Goal: Communication & Community: Answer question/provide support

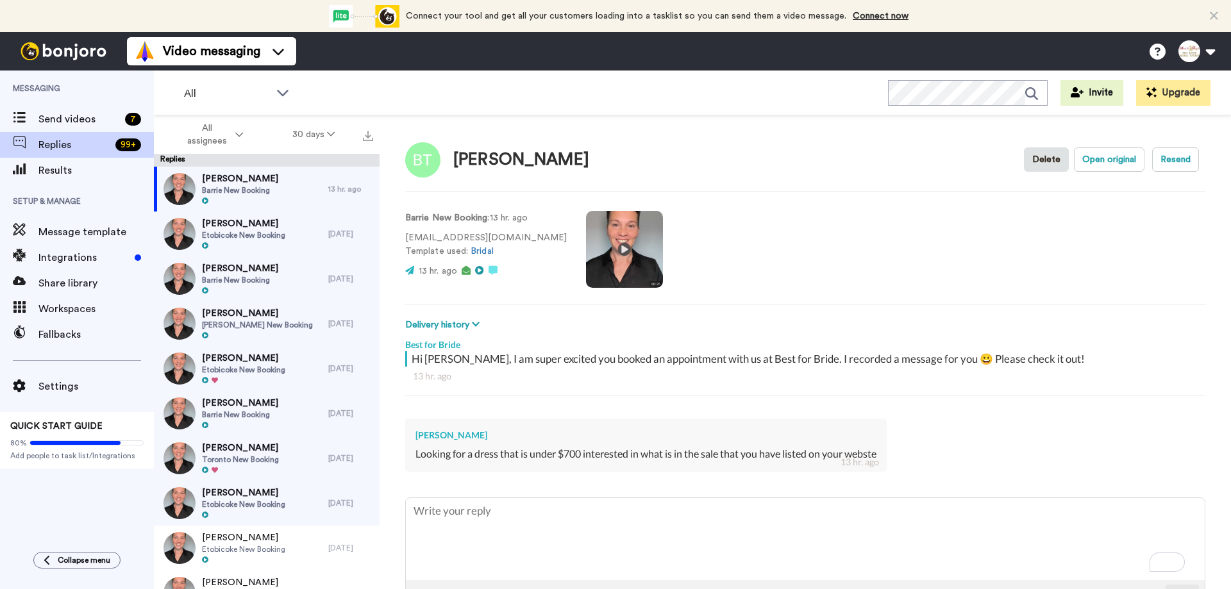
drag, startPoint x: 453, startPoint y: 157, endPoint x: 588, endPoint y: 162, distance: 134.8
click at [588, 162] on div "[PERSON_NAME] Open original Resend" at bounding box center [805, 159] width 800 height 37
copy div "[PERSON_NAME]"
type textarea "x"
click at [468, 509] on textarea "To enrich screen reader interactions, please activate Accessibility in Grammarl…" at bounding box center [805, 539] width 799 height 82
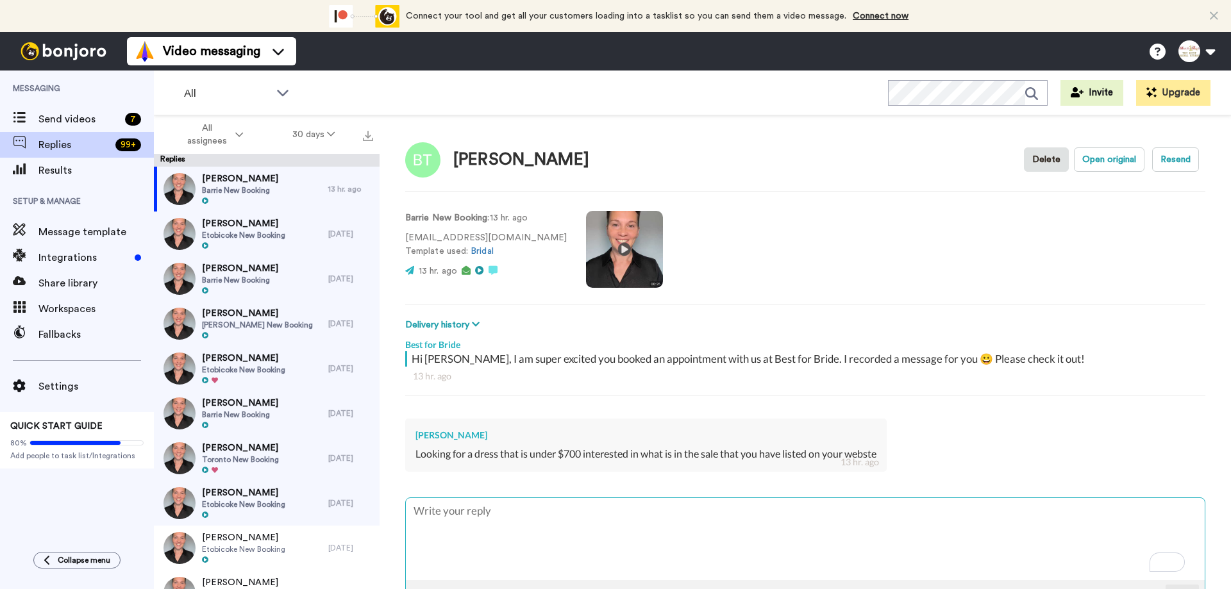
type textarea "H"
type textarea "x"
type textarea "Hi"
type textarea "x"
type textarea "Hi"
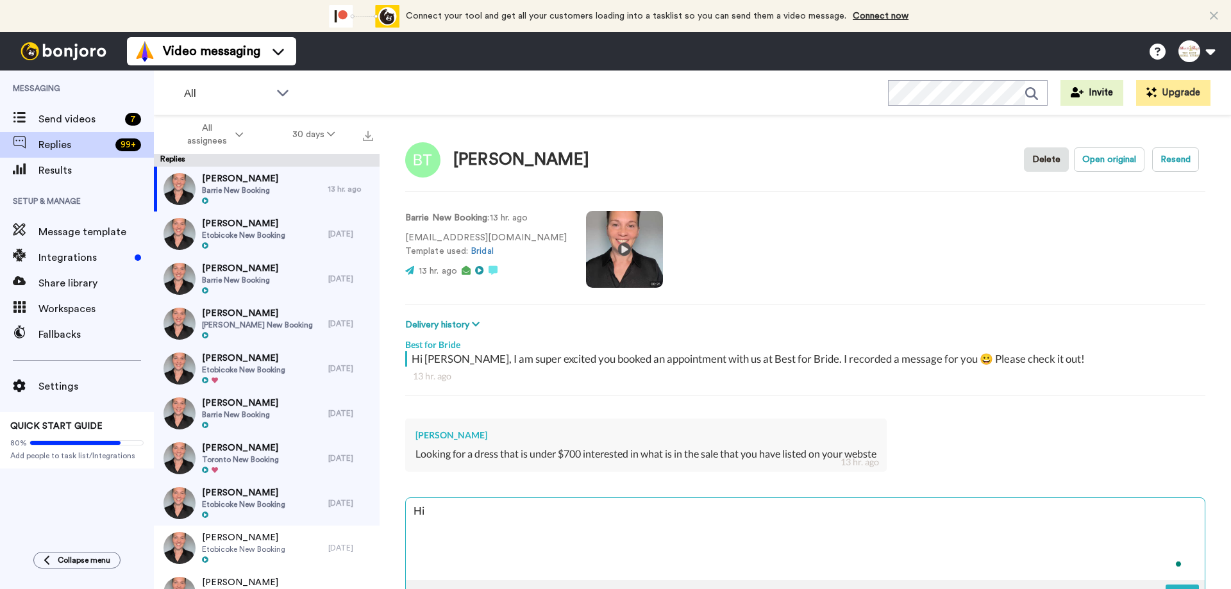
type textarea "x"
type textarea "Hi B"
type textarea "x"
type textarea "Hi Br"
type textarea "x"
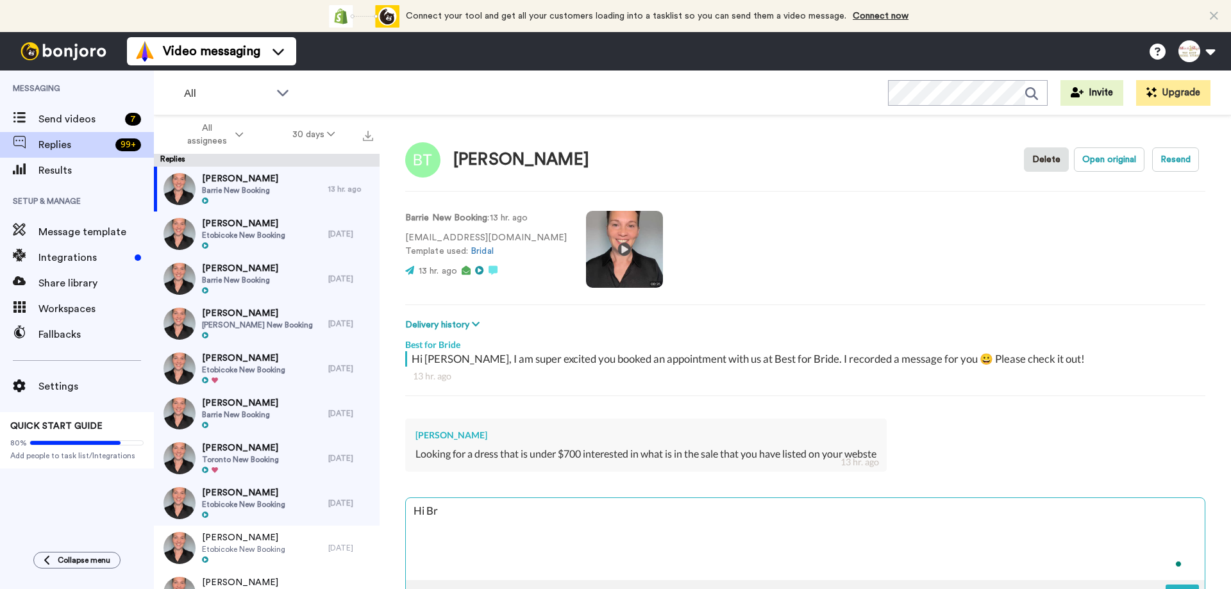
type textarea "Hi Bri"
type textarea "x"
type textarea "Hi Brit"
type textarea "x"
type textarea "Hi [PERSON_NAME]"
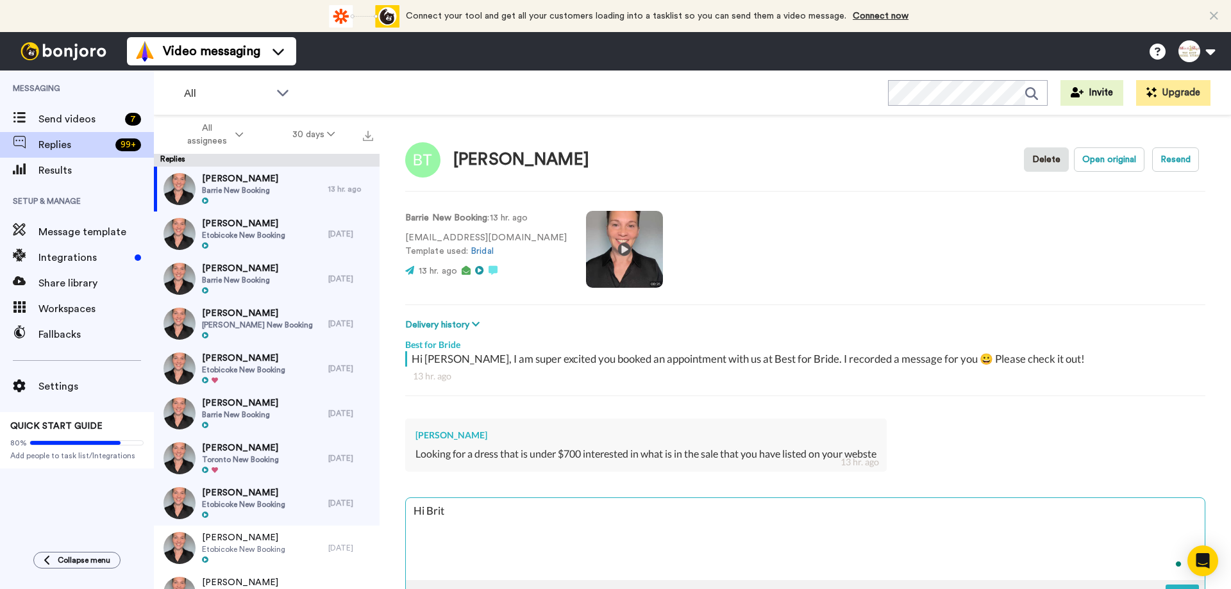
type textarea "x"
type textarea "Hi [PERSON_NAME]"
type textarea "x"
type textarea "Hi [PERSON_NAME]"
type textarea "x"
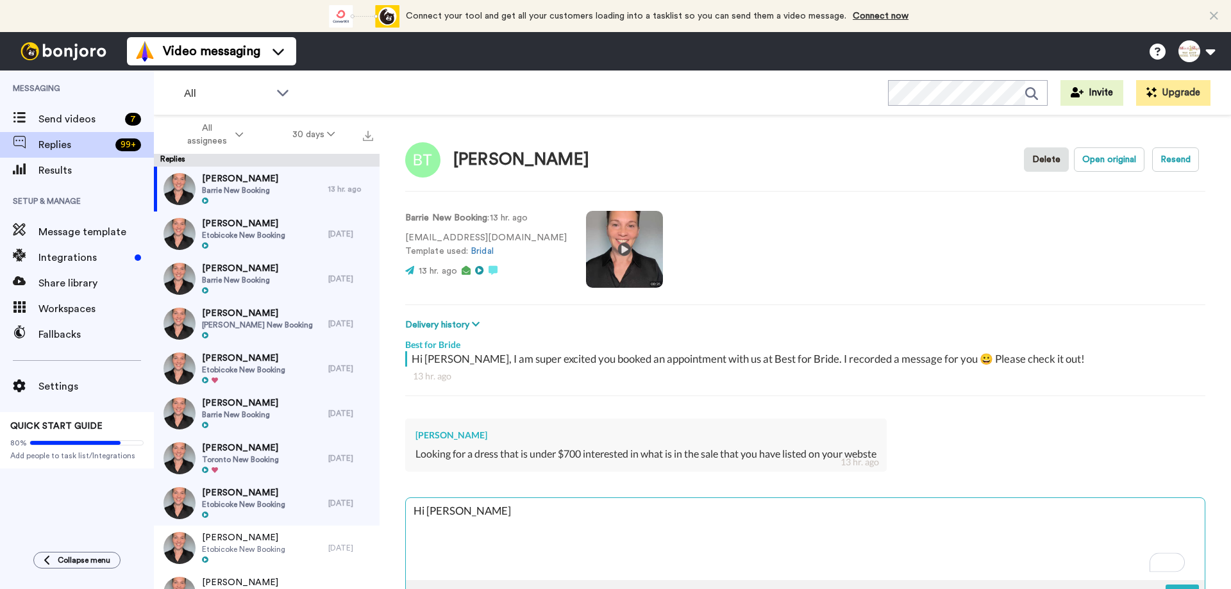
type textarea "Hi [PERSON_NAME]"
type textarea "x"
type textarea "Hi [PERSON_NAME]"
type textarea "x"
type textarea "Hi [PERSON_NAME],"
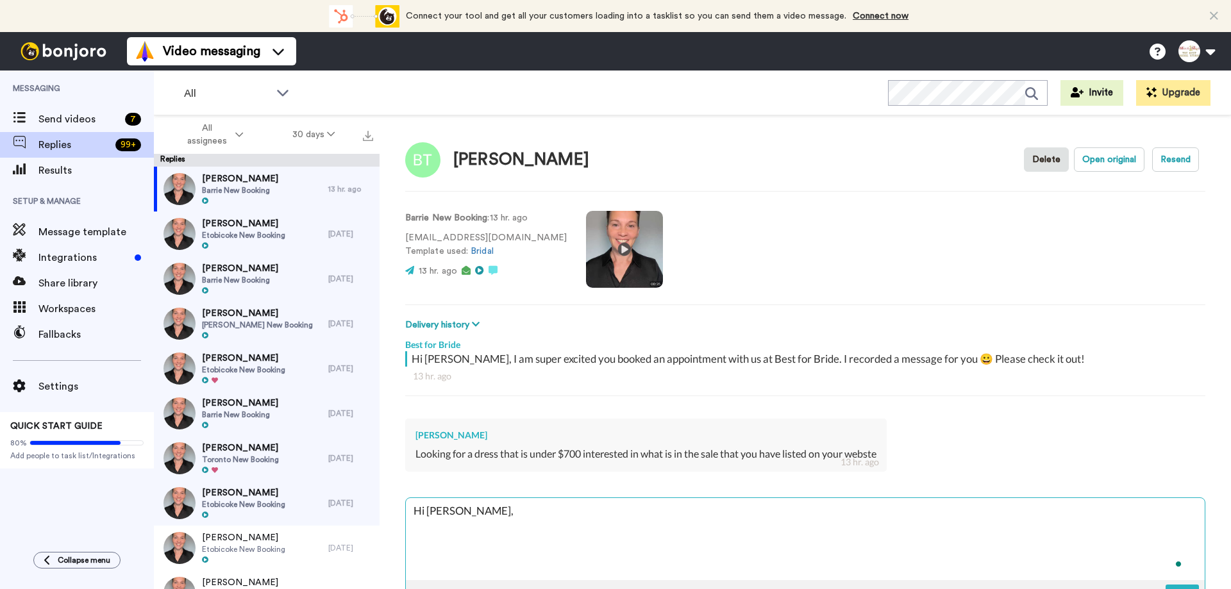
type textarea "x"
type textarea "Hi [PERSON_NAME],"
type textarea "x"
type textarea "Hi [PERSON_NAME], T"
type textarea "x"
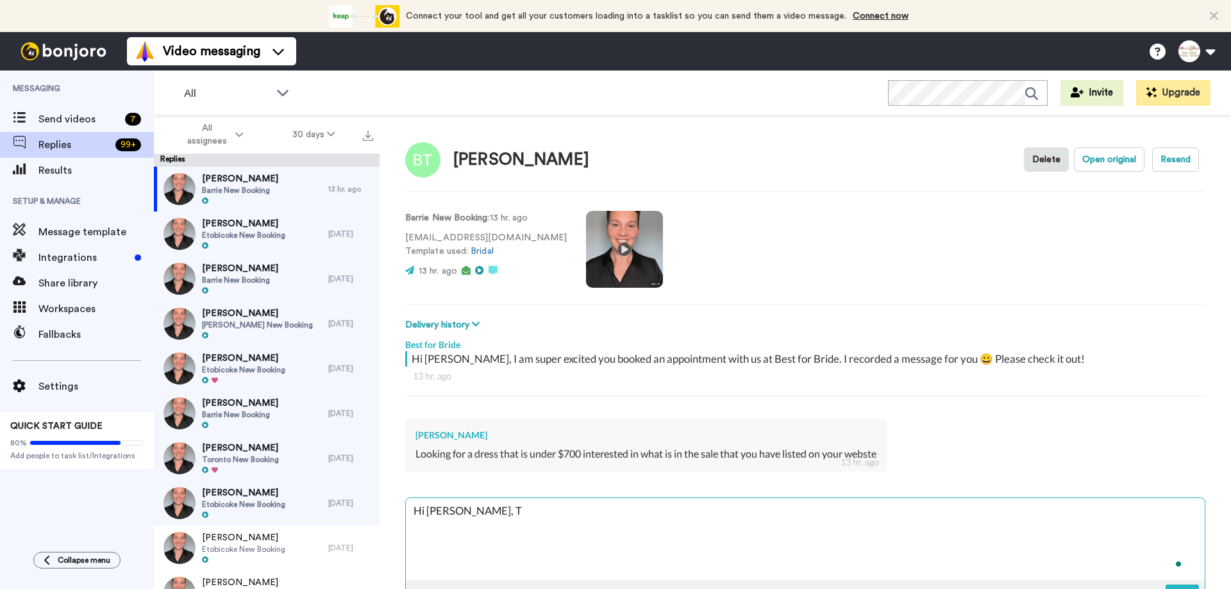
type textarea "Hi [PERSON_NAME], Ta"
type textarea "x"
type textarea "Hi [PERSON_NAME], Tah"
type textarea "x"
type textarea "Hi [PERSON_NAME], Tahn"
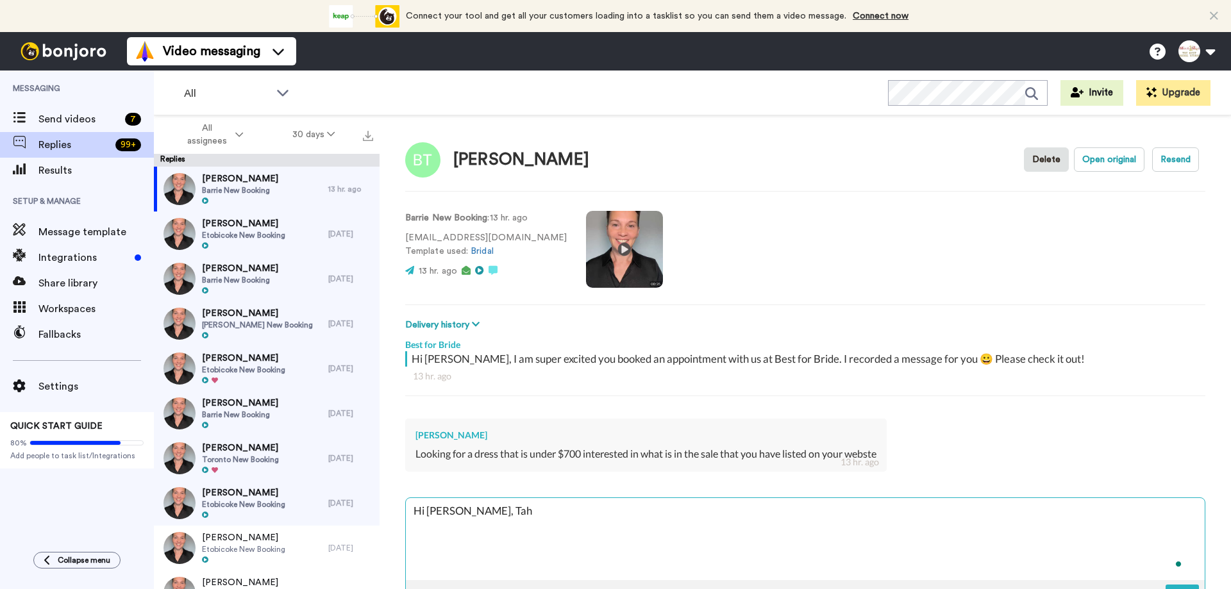
type textarea "x"
type textarea "Hi [PERSON_NAME], [PERSON_NAME]"
type textarea "x"
type textarea "Hi [PERSON_NAME], [PERSON_NAME]"
type textarea "x"
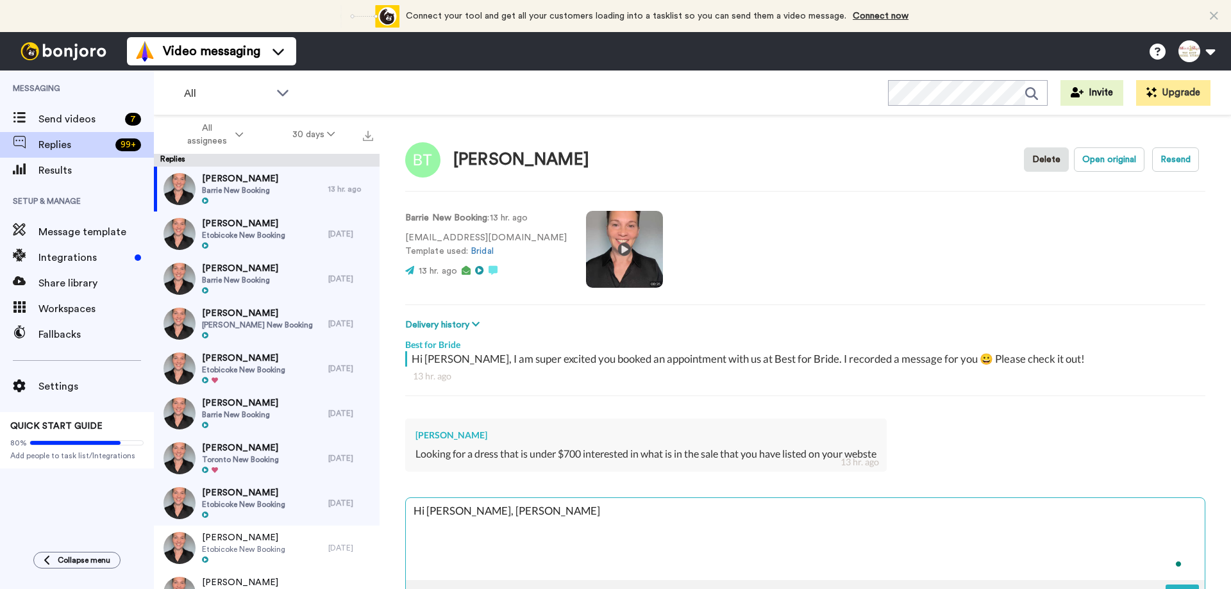
type textarea "Hi [PERSON_NAME], [PERSON_NAME] y"
type textarea "x"
type textarea "Hi [PERSON_NAME], [PERSON_NAME] yo"
type textarea "x"
type textarea "Hi [PERSON_NAME], Tahnk you"
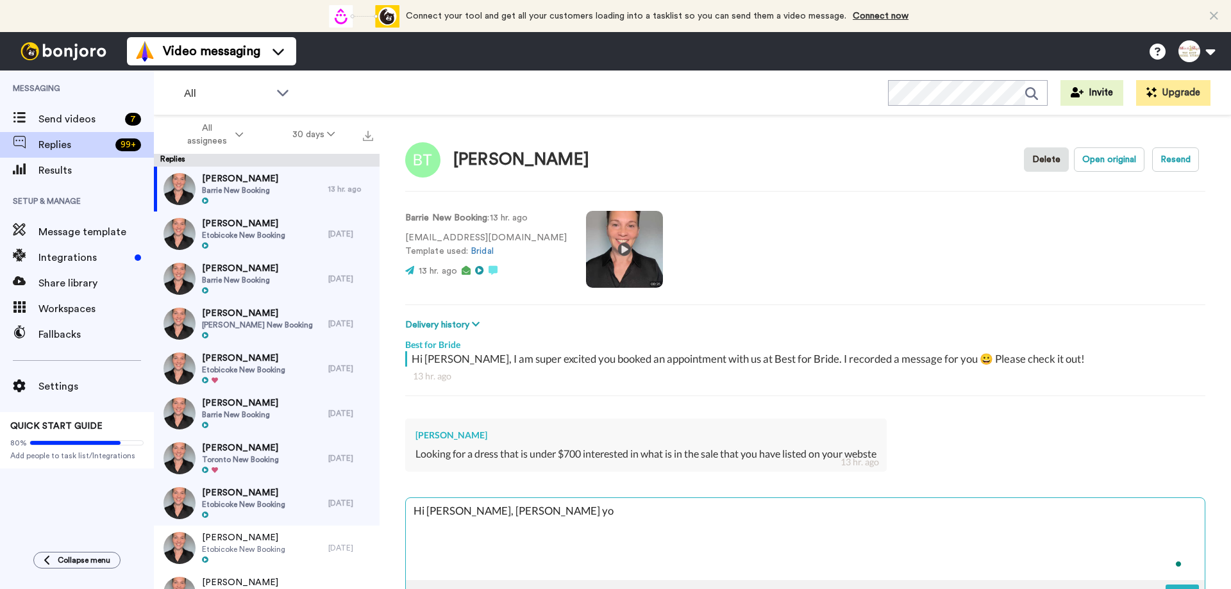
type textarea "x"
type textarea "Hi [PERSON_NAME], Tahnk you"
type textarea "x"
type textarea "Hi [PERSON_NAME], Tahnk you f"
type textarea "x"
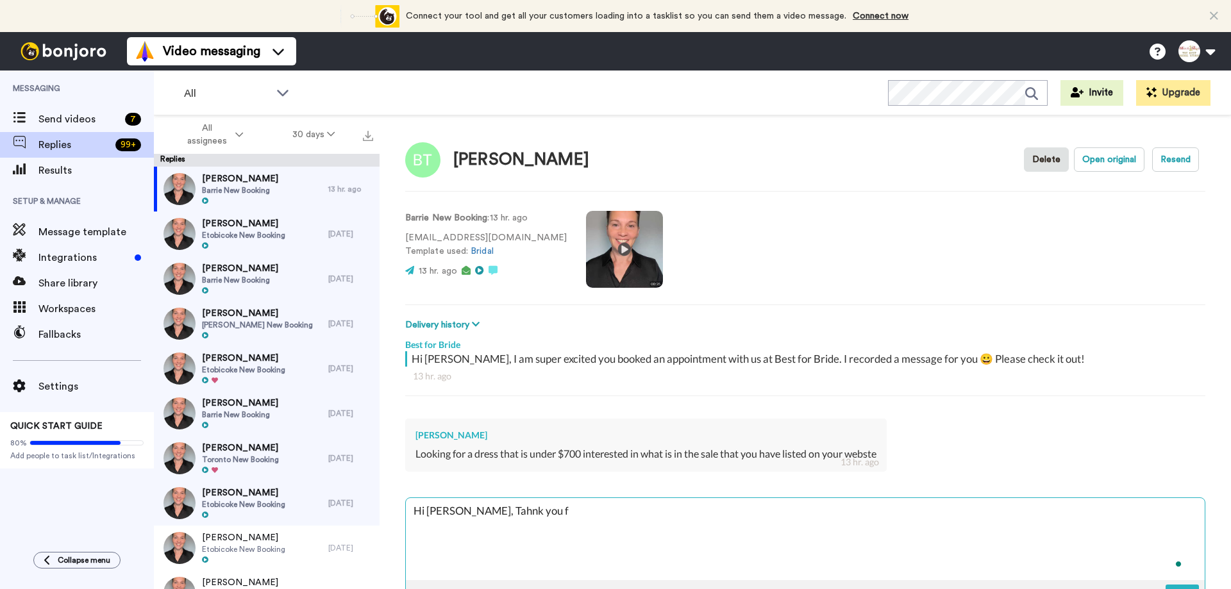
type textarea "Hi [PERSON_NAME], Tahnk you fo"
type textarea "x"
type textarea "Hi [PERSON_NAME], Tahnk you for"
type textarea "x"
type textarea "Hi [PERSON_NAME], Tahnk you for"
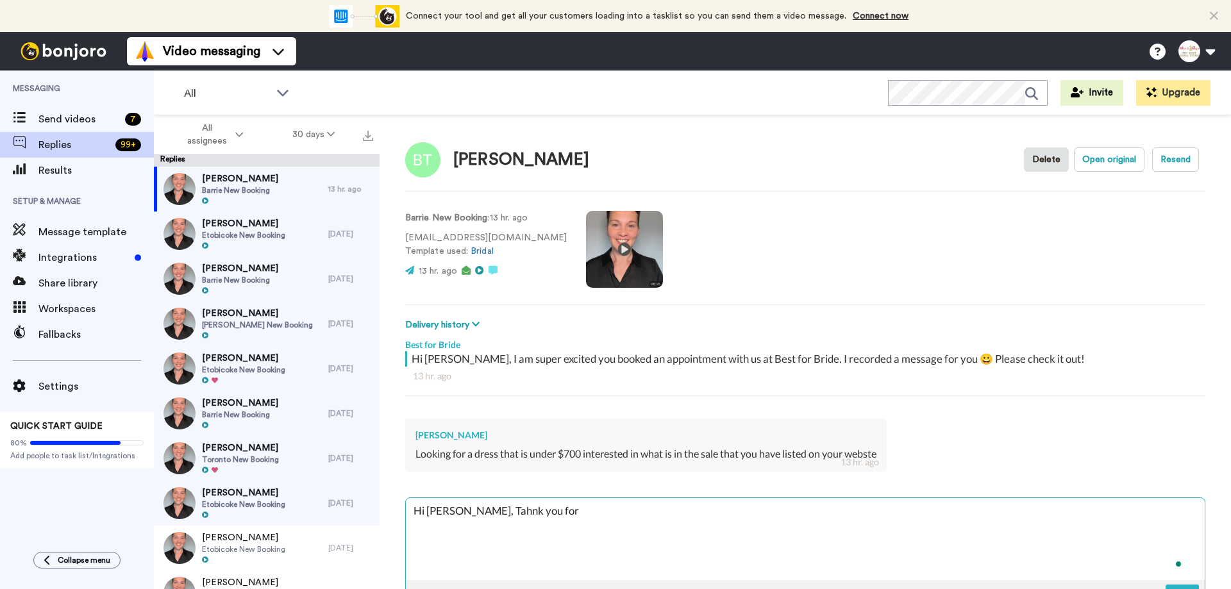
type textarea "x"
type textarea "Hi [PERSON_NAME], Tahnk you for s"
type textarea "x"
type textarea "Hi [PERSON_NAME], Tahnk you for sh"
type textarea "x"
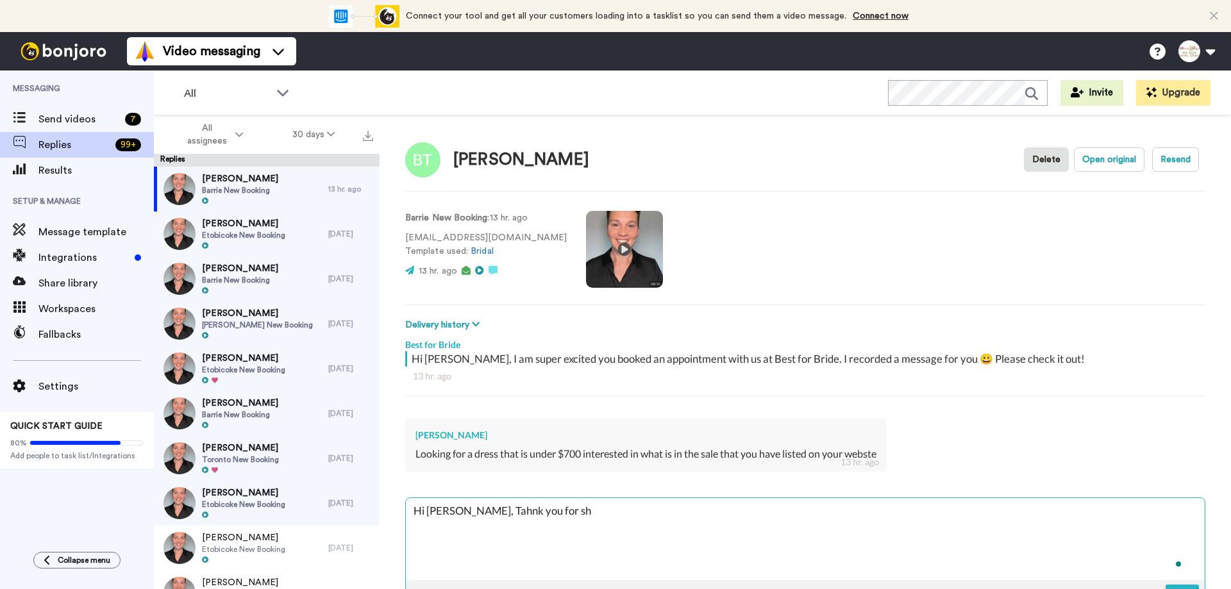
type textarea "Hi [PERSON_NAME], Tahnk you for sha"
type textarea "x"
type textarea "Hi [PERSON_NAME], Tahnk you for shar"
type textarea "x"
type textarea "Hi [PERSON_NAME], Tahnk you for [PERSON_NAME]"
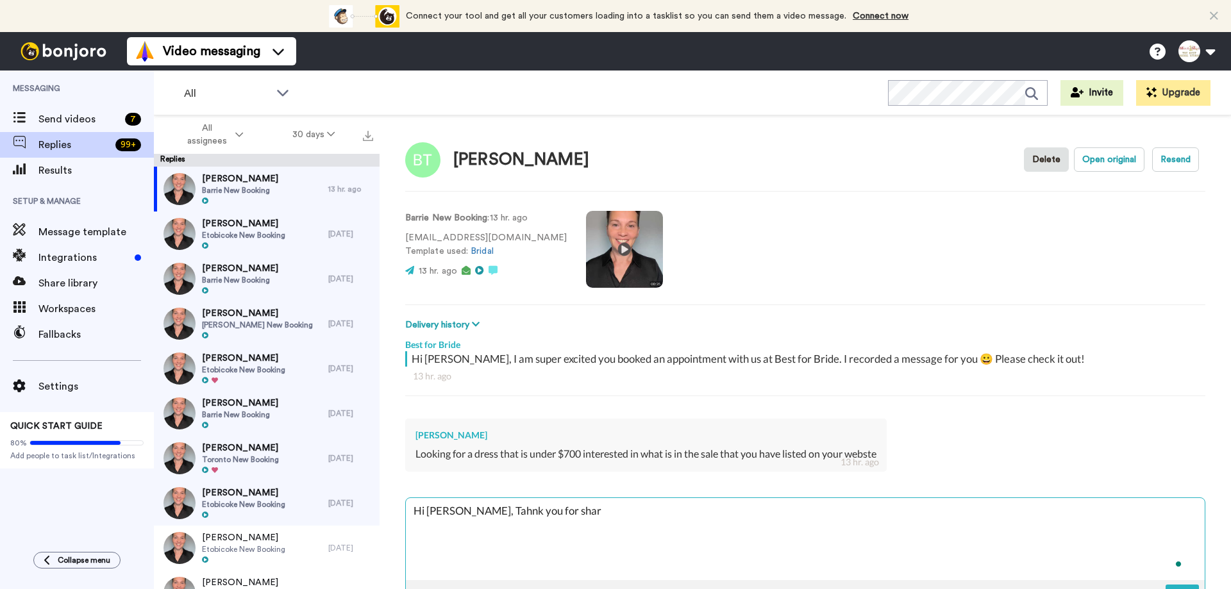
type textarea "x"
type textarea "Hi [PERSON_NAME], Tahnk you for sharin"
type textarea "x"
type textarea "Hi [PERSON_NAME], Tahnk you for sharing"
type textarea "x"
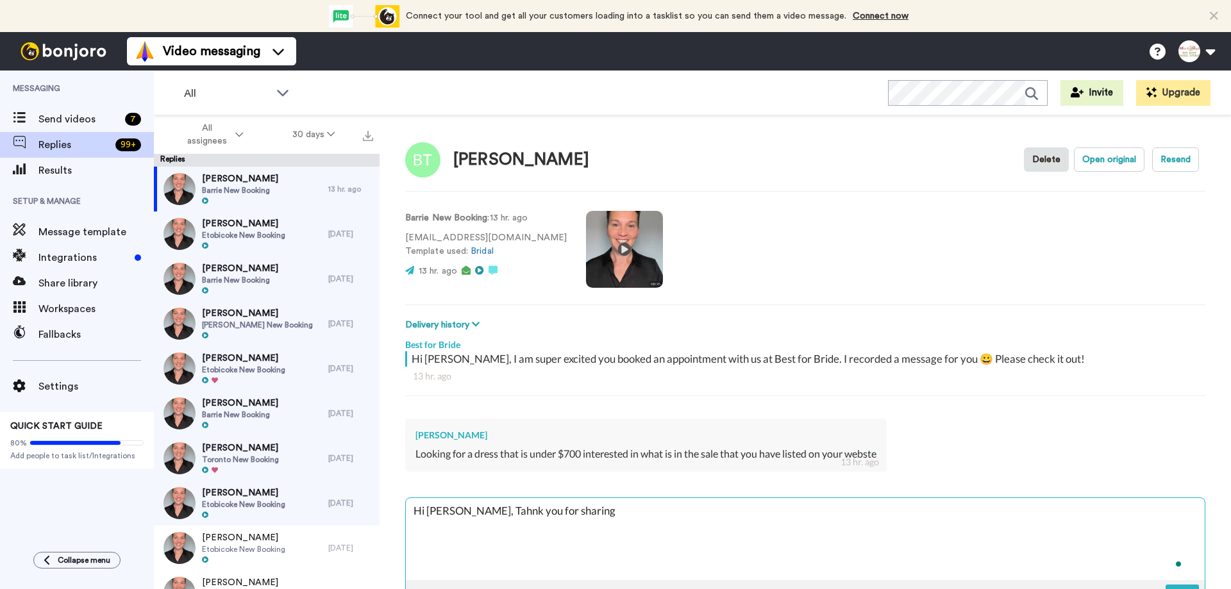
type textarea "Hi [PERSON_NAME], Tahnk you for sharing."
type textarea "x"
type textarea "Hi [PERSON_NAME], Tahnk you for sharing."
type textarea "x"
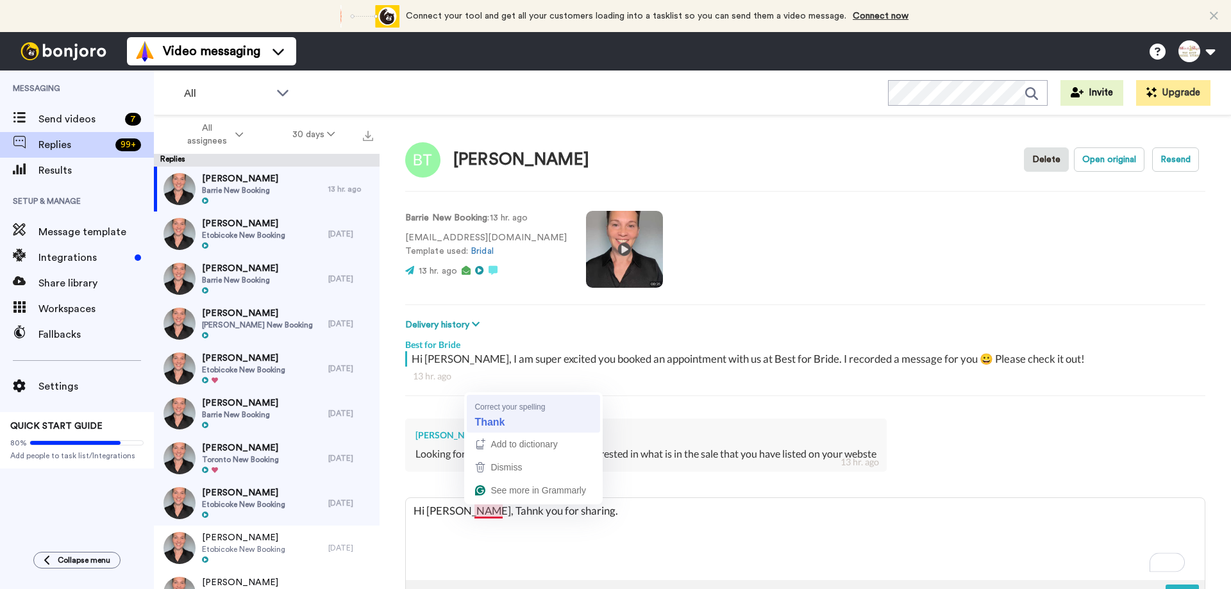
type textarea "Hi [PERSON_NAME], Thank you for sharing."
type textarea "x"
click at [594, 511] on textarea "Hi [PERSON_NAME], Thank you for sharing." at bounding box center [805, 539] width 799 height 82
type textarea "Hi [PERSON_NAME], Thank you for sharing. D"
type textarea "x"
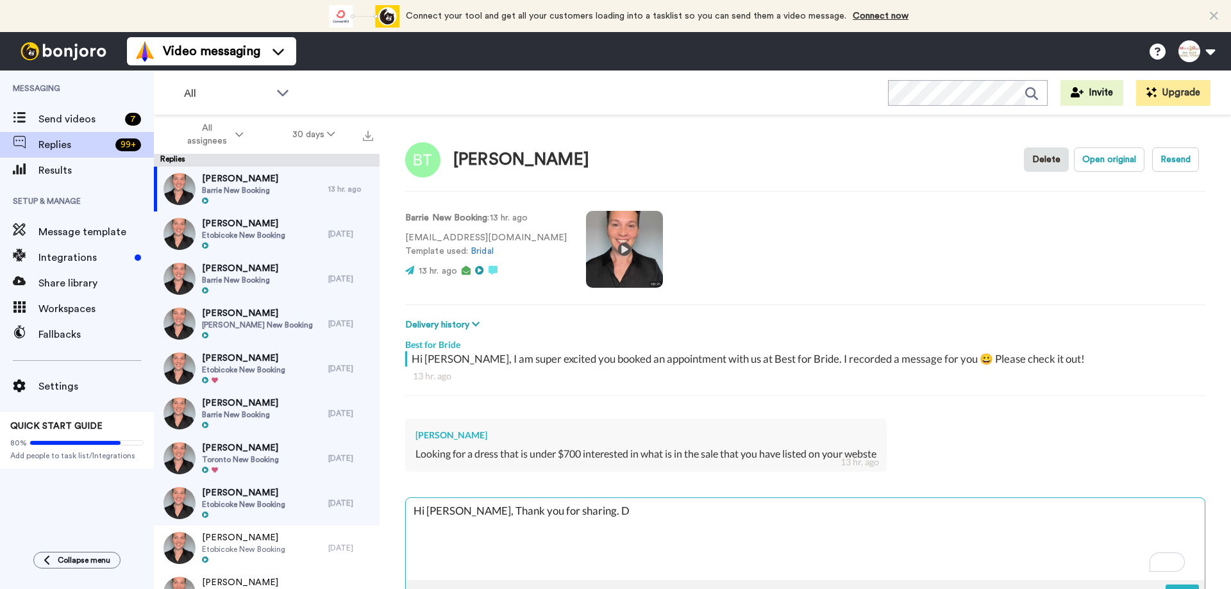
type textarea "Hi [PERSON_NAME], Thank you for sharing. Dr"
type textarea "x"
type textarea "Hi [PERSON_NAME], Thank you for sharing. Dre"
type textarea "x"
type textarea "Hi [PERSON_NAME], Thank you for sharing. Dres"
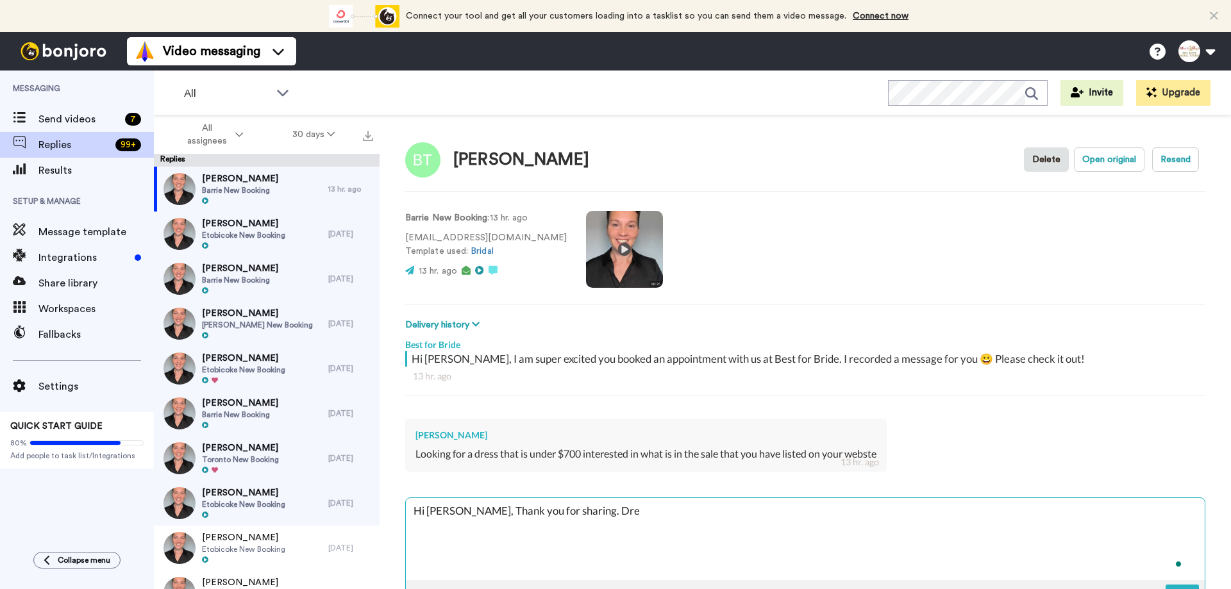
type textarea "x"
type textarea "Hi [PERSON_NAME], Thank you for sharing. Dress"
type textarea "x"
type textarea "Hi [PERSON_NAME], Thank you for sharing. [GEOGRAPHIC_DATA]"
type textarea "x"
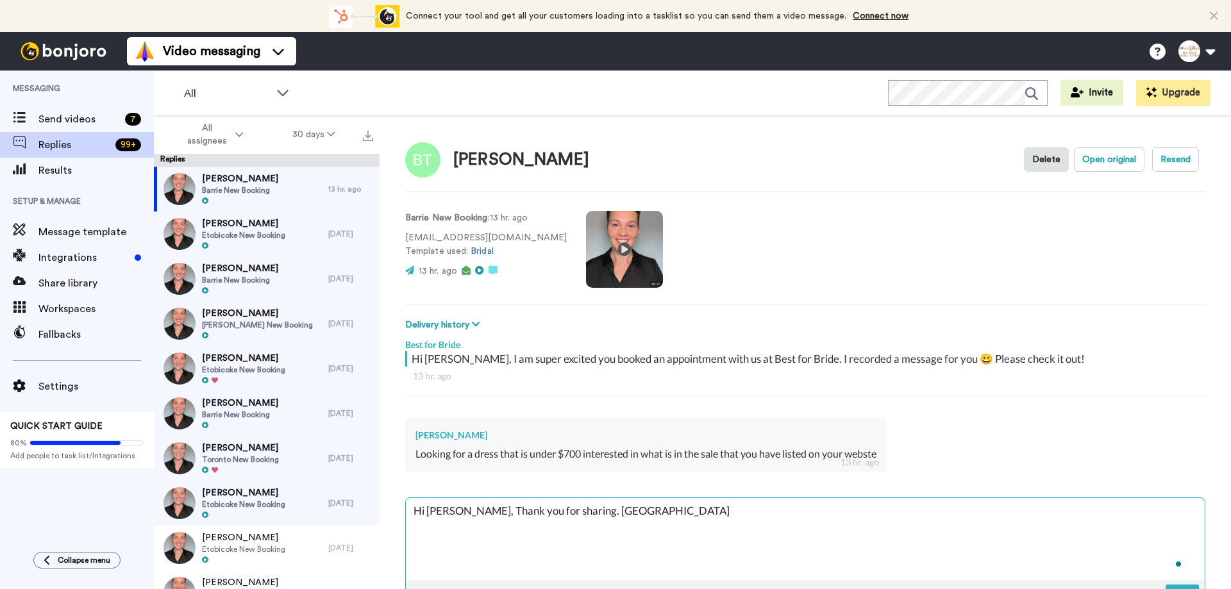
type textarea "Hi [PERSON_NAME], Thank you for sharing. Dresses"
type textarea "x"
type textarea "Hi [PERSON_NAME], Thank you for sharing. Dresses"
type textarea "x"
type textarea "Hi [PERSON_NAME], Thank you for sharing. Dresses t"
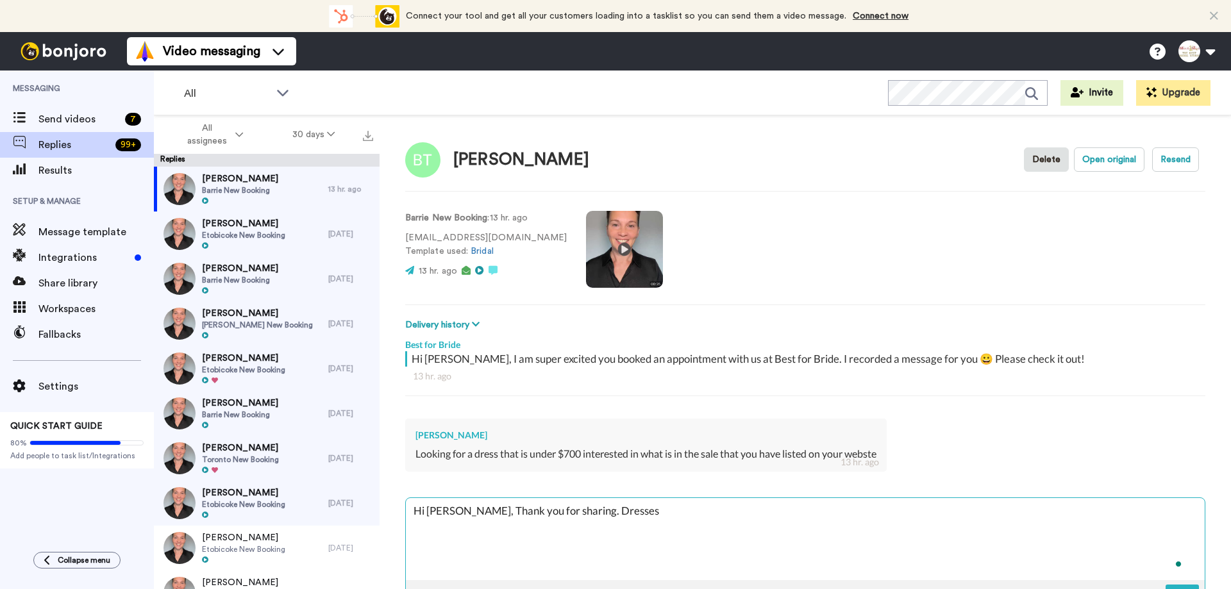
type textarea "x"
type textarea "Hi [PERSON_NAME], Thank you for sharing. Dresses th"
type textarea "x"
type textarea "Hi [PERSON_NAME], Thank you for sharing. Dresses tha"
type textarea "x"
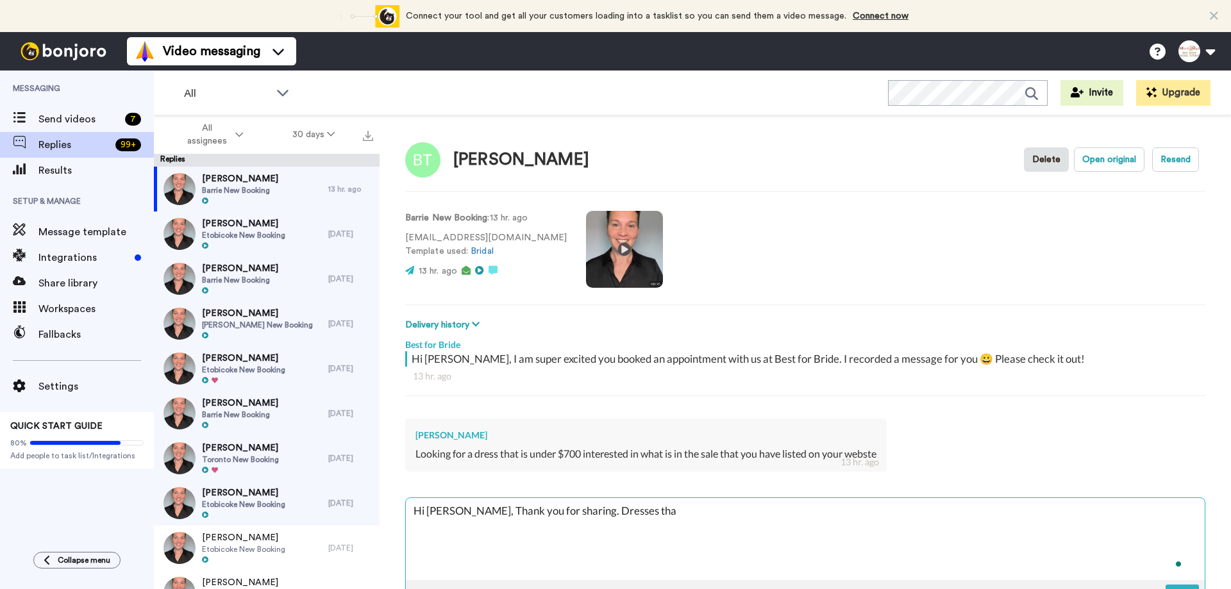
type textarea "Hi [PERSON_NAME], Thank you for sharing. Dresses that"
type textarea "x"
type textarea "Hi [PERSON_NAME], Thank you for sharing. Dresses that"
type textarea "x"
type textarea "Hi [PERSON_NAME], Thank you for sharing. Dresses that a"
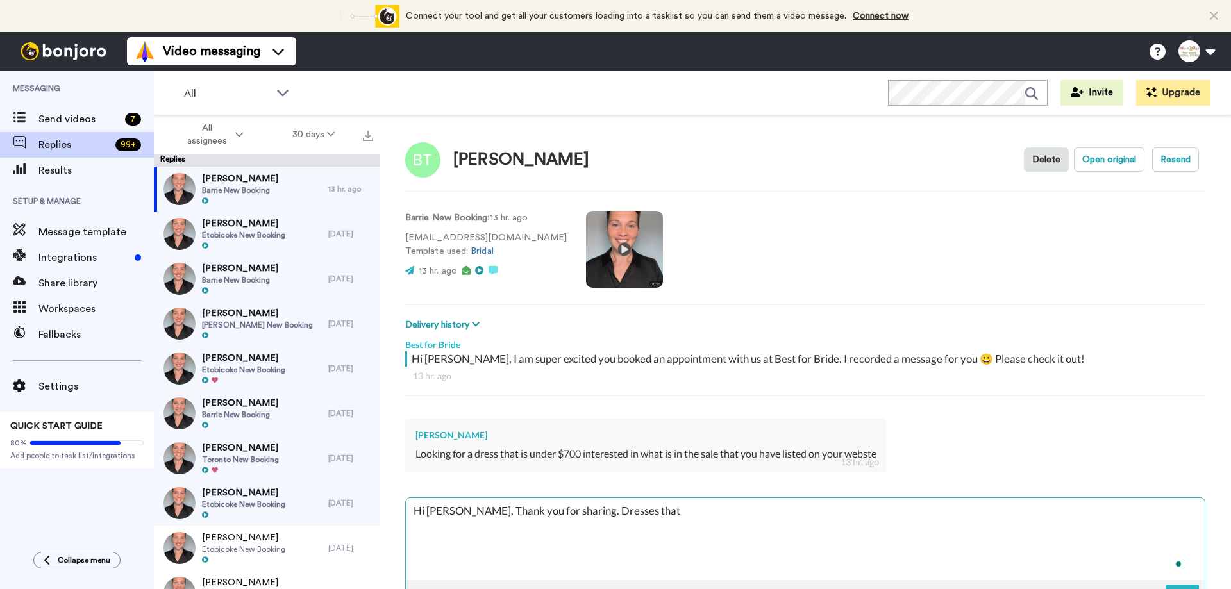
type textarea "x"
type textarea "Hi [PERSON_NAME], Thank you for sharing. Dresses that ar"
type textarea "x"
type textarea "Hi [PERSON_NAME], Thank you for sharing. Dresses that are"
type textarea "x"
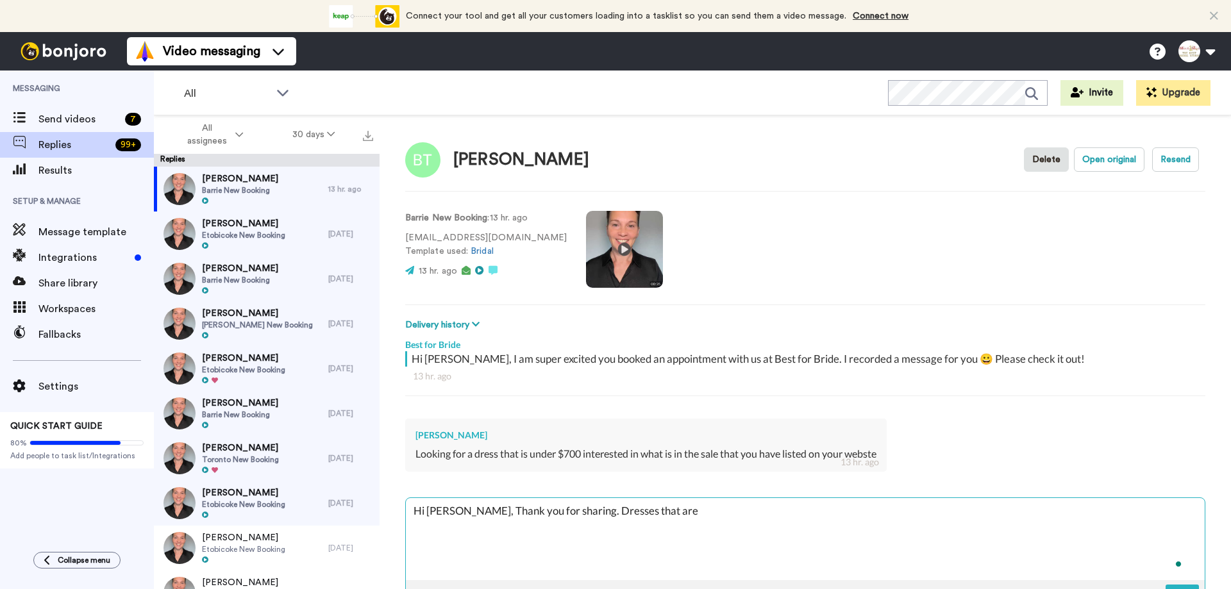
type textarea "Hi [PERSON_NAME], Thank you for sharing. Dresses that are"
type textarea "x"
type textarea "Hi [PERSON_NAME], Thank you for sharing. Dresses that are o"
type textarea "x"
type textarea "Hi [PERSON_NAME], Thank you for sharing. Dresses that are on"
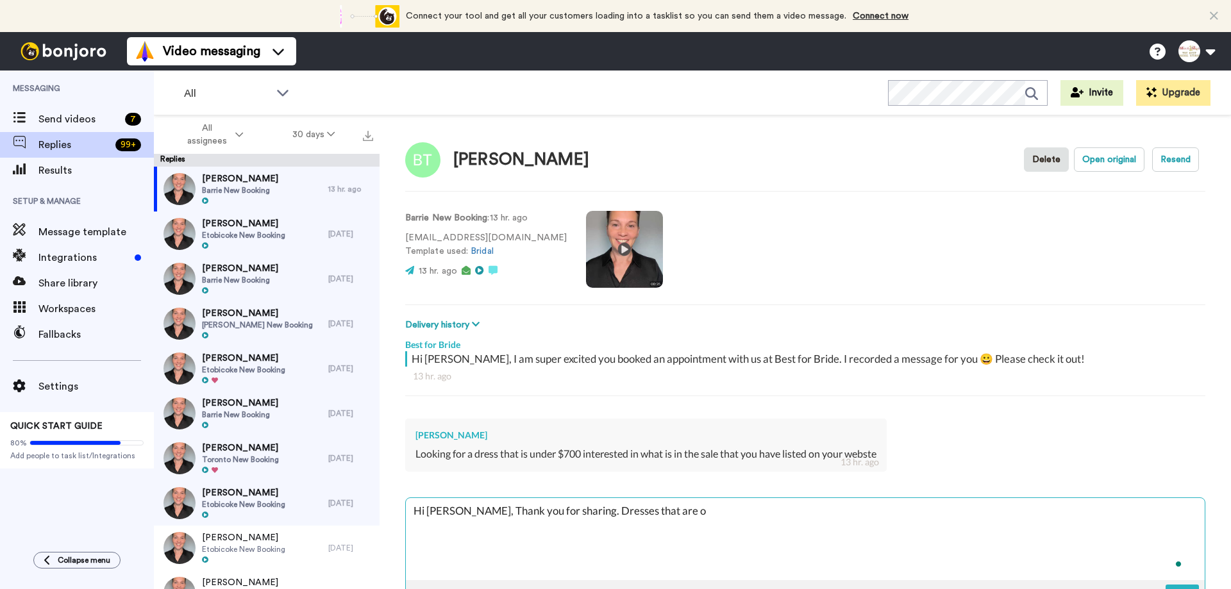
type textarea "x"
type textarea "Hi [PERSON_NAME], Thank you for sharing. Dresses that are on"
type textarea "x"
type textarea "Hi [PERSON_NAME], Thank you for sharing. Dresses that are on s"
type textarea "x"
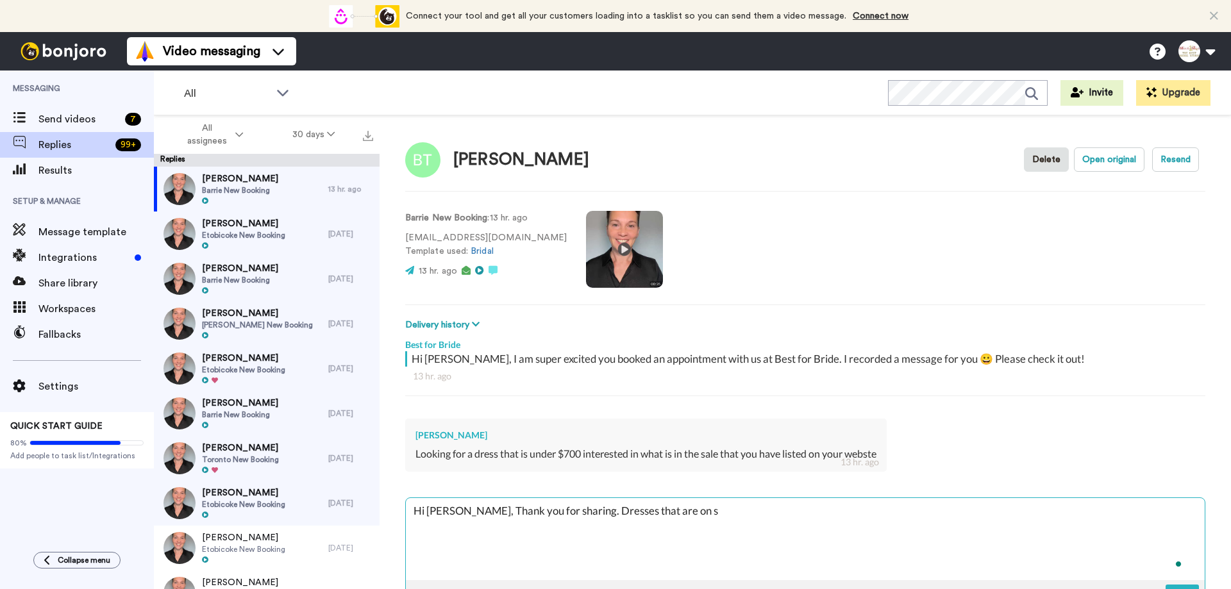
type textarea "Hi [PERSON_NAME], Thank you for sharing. Dresses that are on sa"
type textarea "x"
type textarea "Hi [PERSON_NAME], Thank you for sharing. Dresses that are on [PERSON_NAME]"
type textarea "x"
type textarea "Hi [PERSON_NAME], Thank you for sharing. Dresses that are on sale"
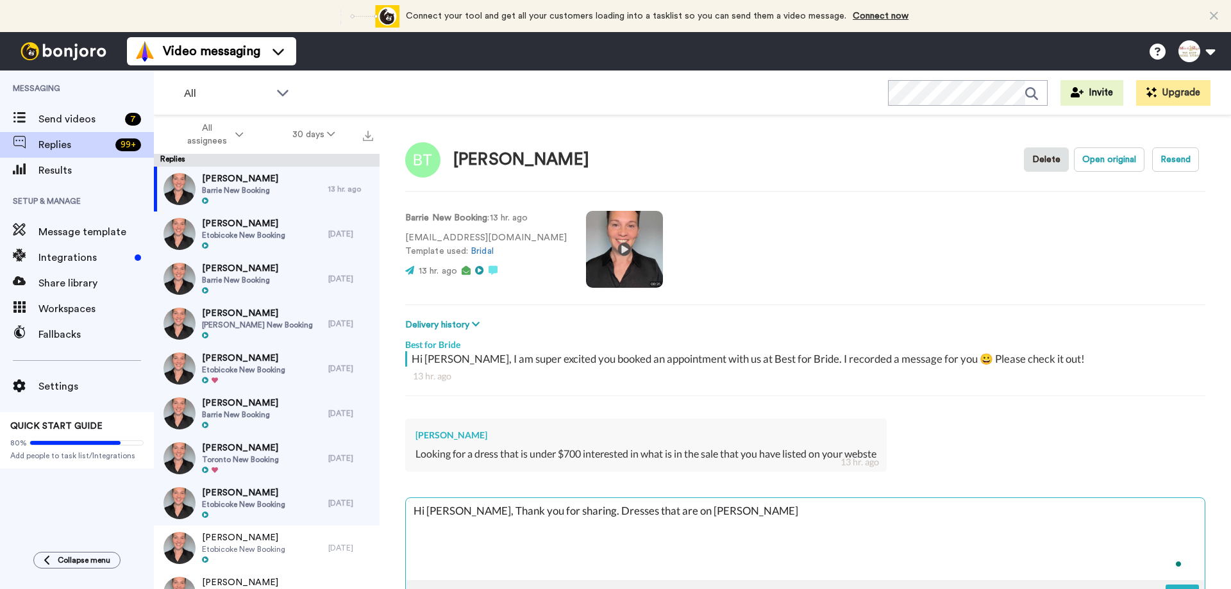
type textarea "x"
type textarea "Hi [PERSON_NAME], Thank you for sharing. Dresses that are on sale"
type textarea "x"
type textarea "Hi [PERSON_NAME], Thank you for sharing. Dresses that are on sale a"
type textarea "x"
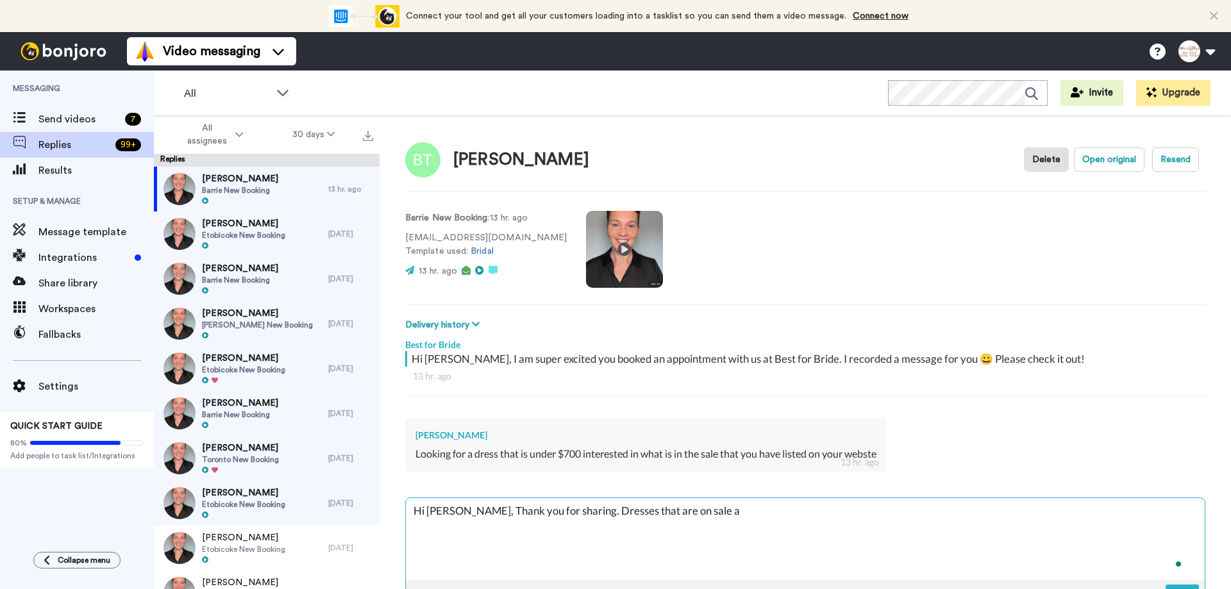
type textarea "Hi [PERSON_NAME], Thank you for sharing. Dresses that are on sale ar"
type textarea "x"
type textarea "Hi [PERSON_NAME], Thank you for sharing. Dresses that are on sale are"
type textarea "x"
type textarea "Hi [PERSON_NAME], Thank you for sharing. Dresses that are on sale are"
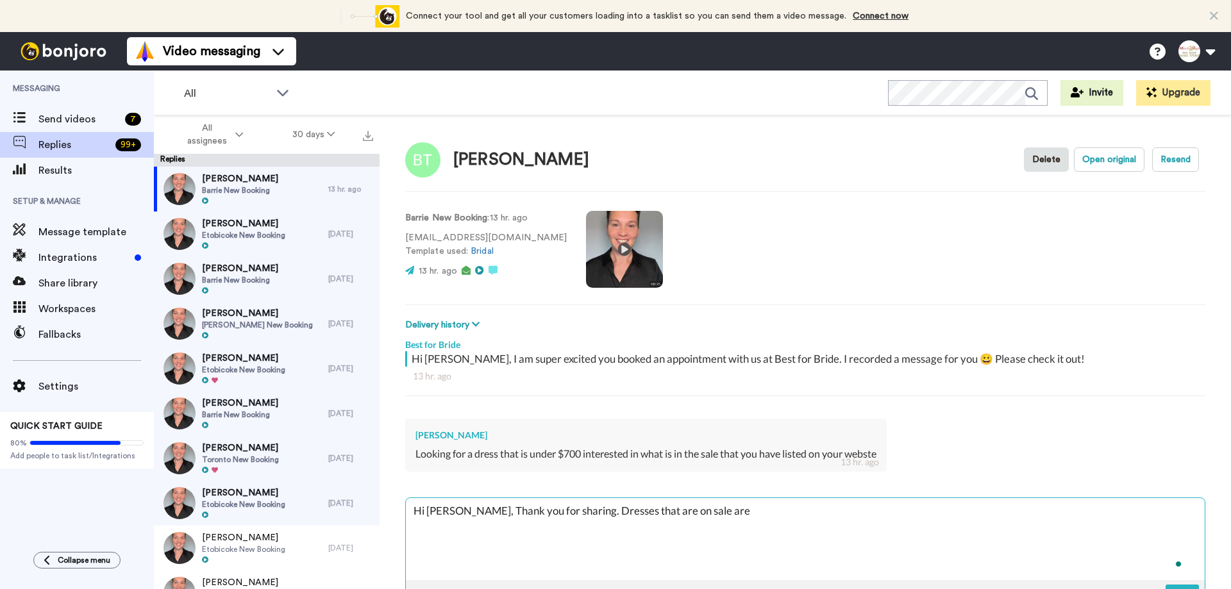
type textarea "x"
type textarea "Hi [PERSON_NAME], Thank you for sharing. Dresses that are on sale are s"
type textarea "x"
type textarea "Hi [PERSON_NAME], Thank you for sharing. Dresses that are on sale are se"
type textarea "x"
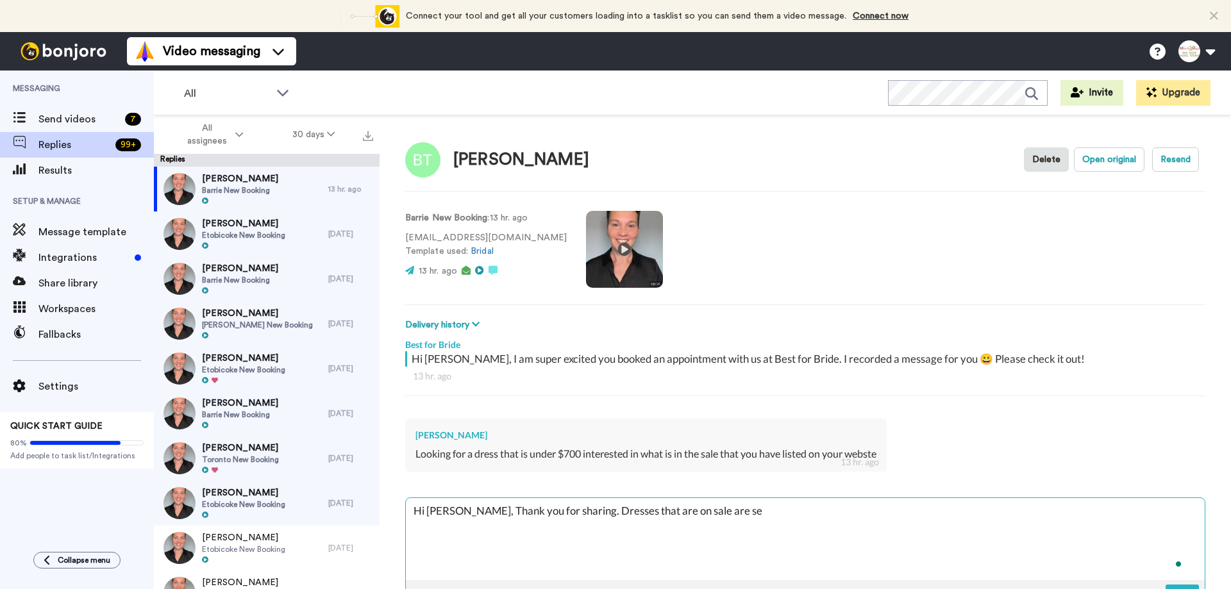
type textarea "Hi [PERSON_NAME], Thank you for sharing. Dresses that are on sale are sel"
type textarea "x"
type textarea "Hi [PERSON_NAME], Thank you for sharing. Dresses that are on sale are sell"
type textarea "x"
type textarea "Hi [PERSON_NAME], Thank you for sharing. Dresses that are on sale are selli"
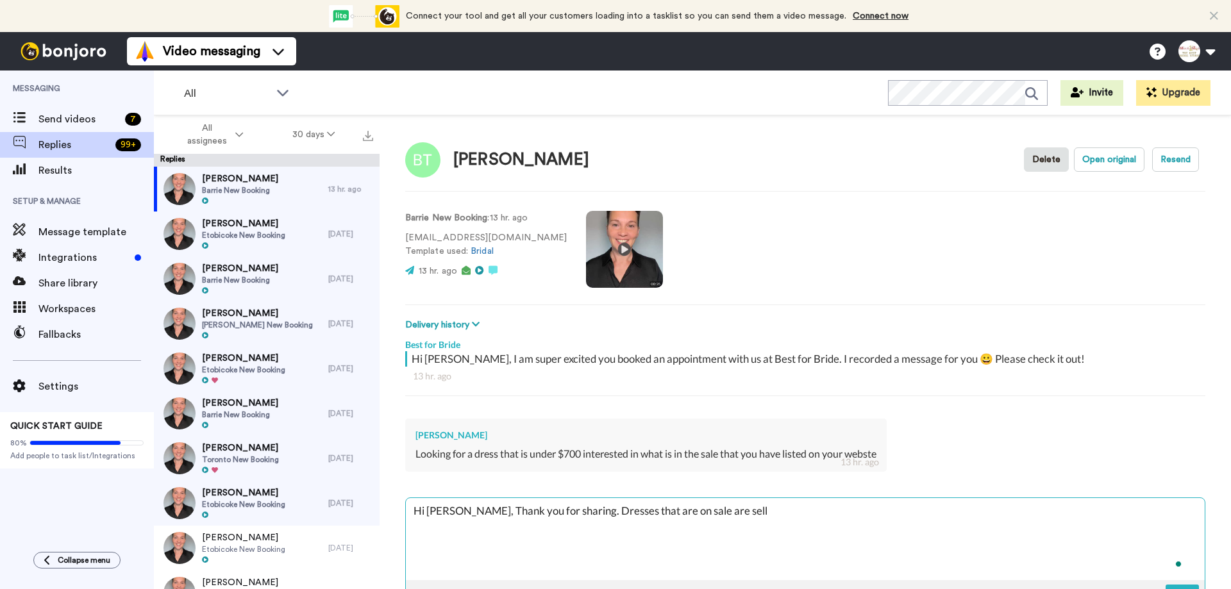
type textarea "x"
type textarea "Hi [PERSON_NAME], Thank you for sharing. Dresses that are on sale are sellin"
type textarea "x"
type textarea "Hi [PERSON_NAME], Thank you for sharing. Dresses that are on sale are selling"
type textarea "x"
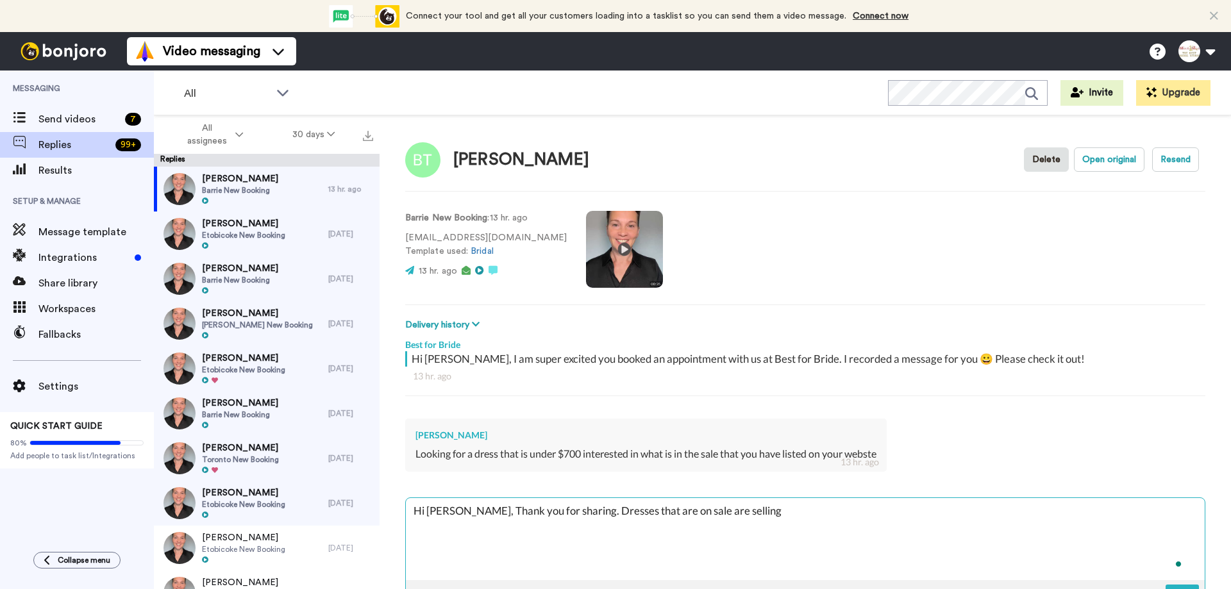
type textarea "Hi [PERSON_NAME], Thank you for sharing. Dresses that are on sale are selling"
type textarea "x"
type textarea "Hi [PERSON_NAME], Thank you for sharing. Dresses that are on sale are selling v"
type textarea "x"
type textarea "Hi [PERSON_NAME], Thank you for sharing. Dresses that are on sale are selling ve"
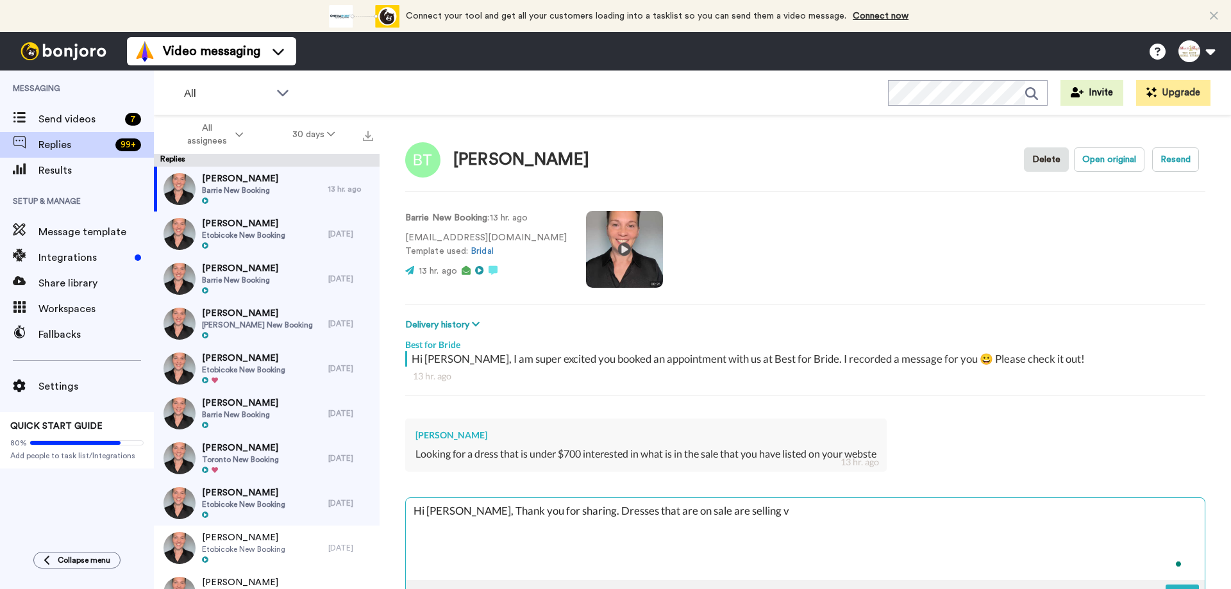
type textarea "x"
type textarea "Hi [PERSON_NAME], Thank you for sharing. Dresses that are on sale are selling v…"
type textarea "x"
type textarea "Hi [PERSON_NAME], Thank you for sharing. Dresses that are on sale are selling v…"
type textarea "x"
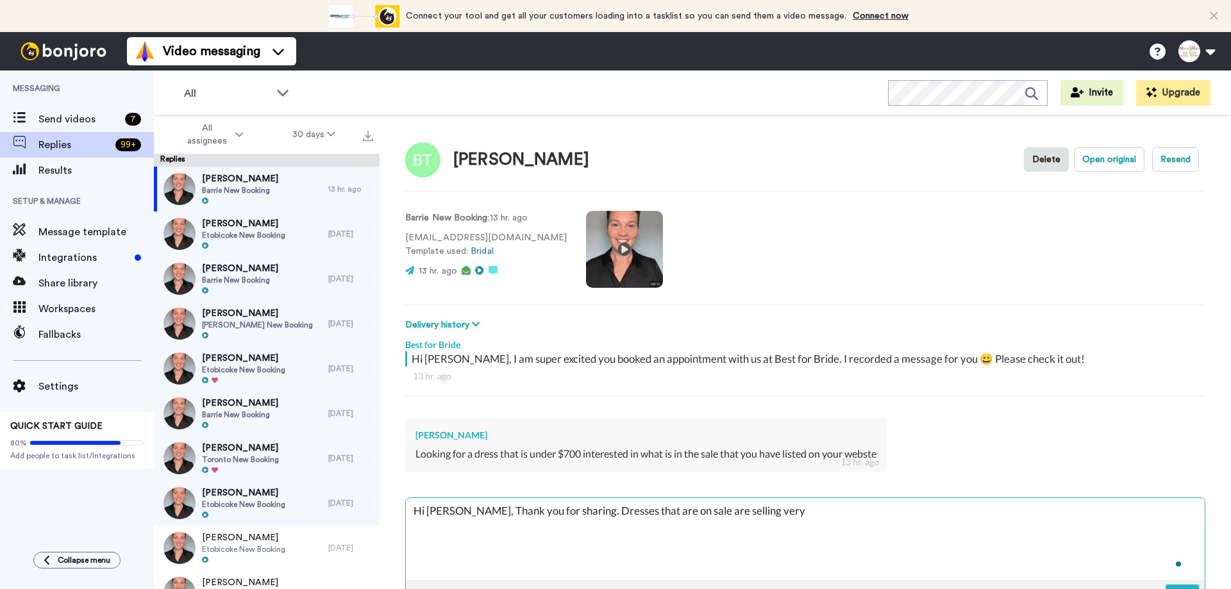
type textarea "Hi [PERSON_NAME], Thank you for sharing. Dresses that are on sale are selling v…"
type textarea "x"
type textarea "Hi [PERSON_NAME], Thank you for sharing. Dresses that are on sale are selling v…"
type textarea "x"
type textarea "Hi [PERSON_NAME], Thank you for sharing. Dresses that are on sale are selling v…"
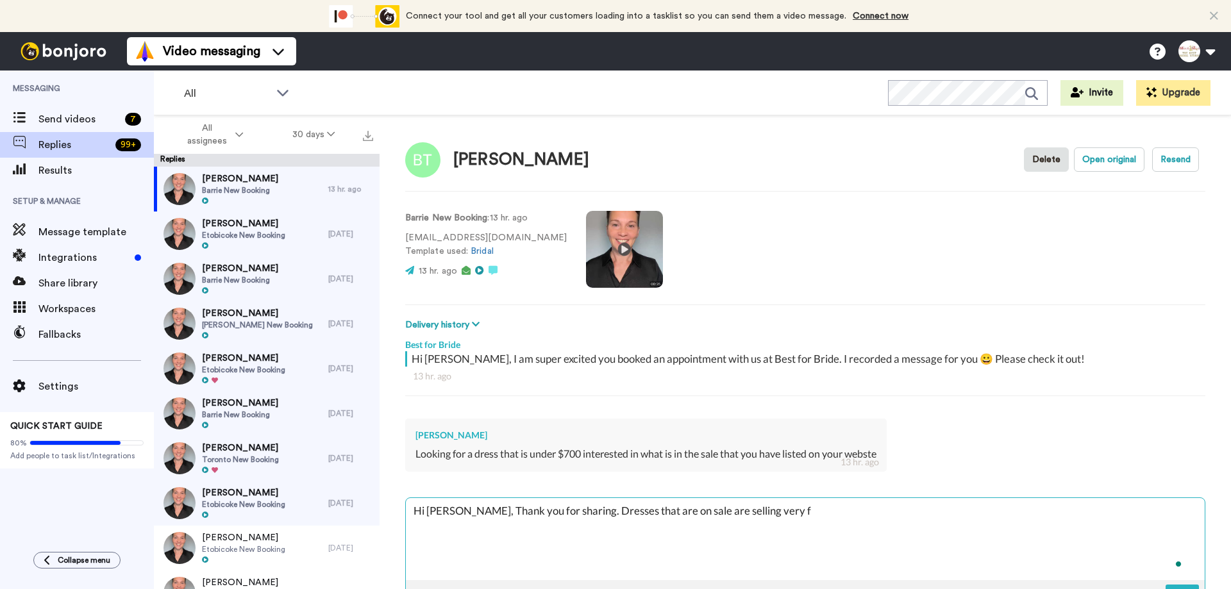
type textarea "x"
type textarea "Hi [PERSON_NAME], Thank you for sharing. Dresses that are on sale are selling v…"
type textarea "x"
type textarea "Hi [PERSON_NAME], Thank you for sharing. Dresses that are on sale are selling v…"
type textarea "x"
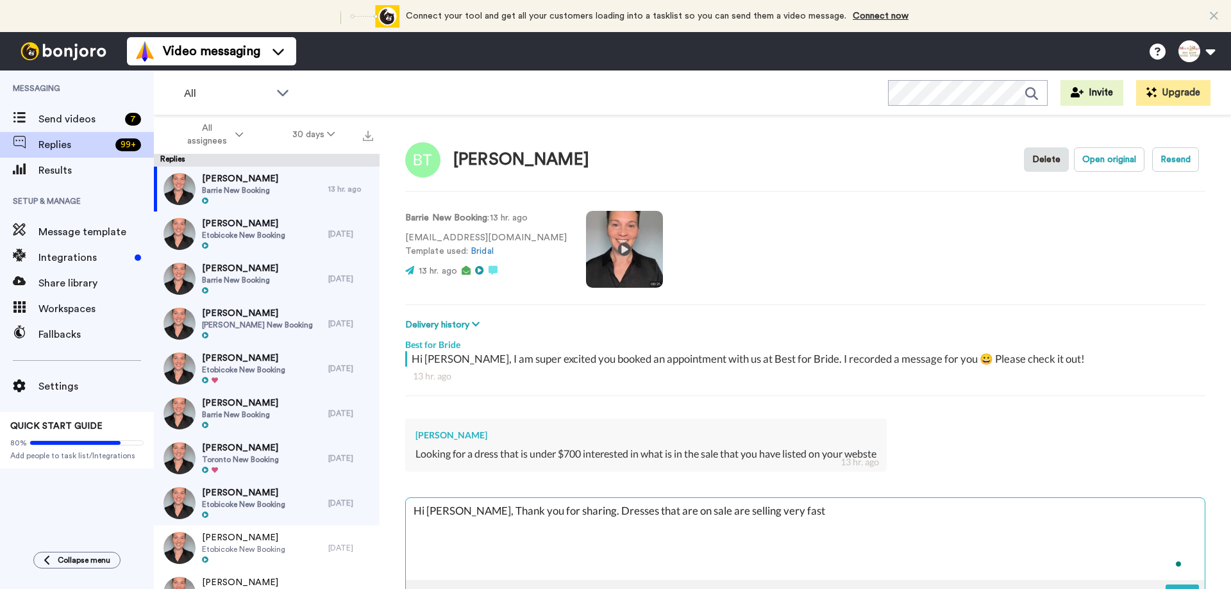
type textarea "Hi [PERSON_NAME], Thank you for sharing. Dresses that are on sale are selling v…"
type textarea "x"
type textarea "Hi [PERSON_NAME], Thank you for sharing. Dresses that are on sale are selling v…"
type textarea "x"
type textarea "Hi [PERSON_NAME], Thank you for sharing. Dresses that are on sale are selling v…"
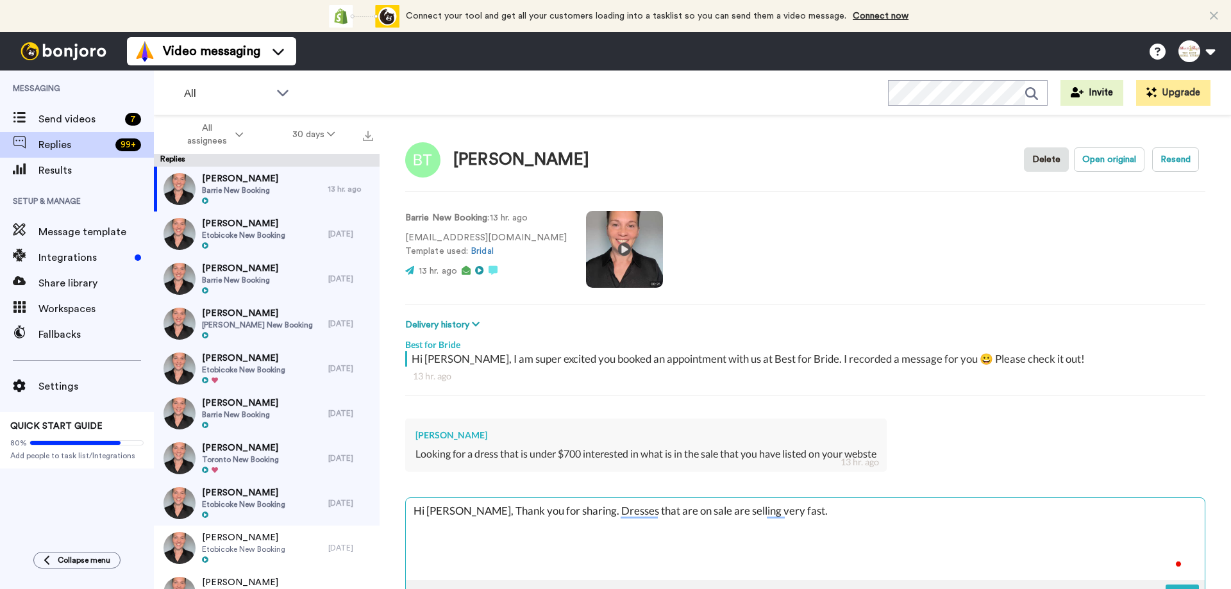
type textarea "x"
type textarea "Hi [PERSON_NAME], Thank you for sharing. Dresses that are on sale are selling v…"
type textarea "x"
type textarea "Hi [PERSON_NAME], Thank you for sharing. Dresses that are on sale are selling v…"
type textarea "x"
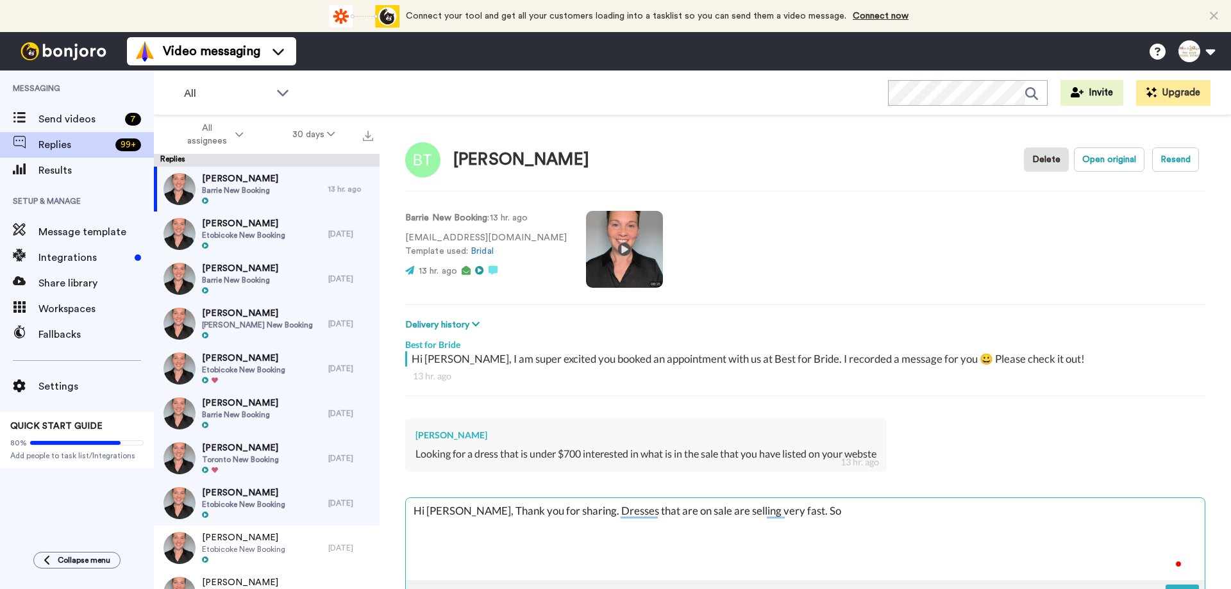
type textarea "Hi [PERSON_NAME], Thank you for sharing. Dresses that are on sale are selling v…"
type textarea "x"
type textarea "Hi [PERSON_NAME], Thank you for sharing. Dresses that are on sale are selling v…"
type textarea "x"
type textarea "Hi [PERSON_NAME], Thank you for sharing. Dresses that are on sale are selling v…"
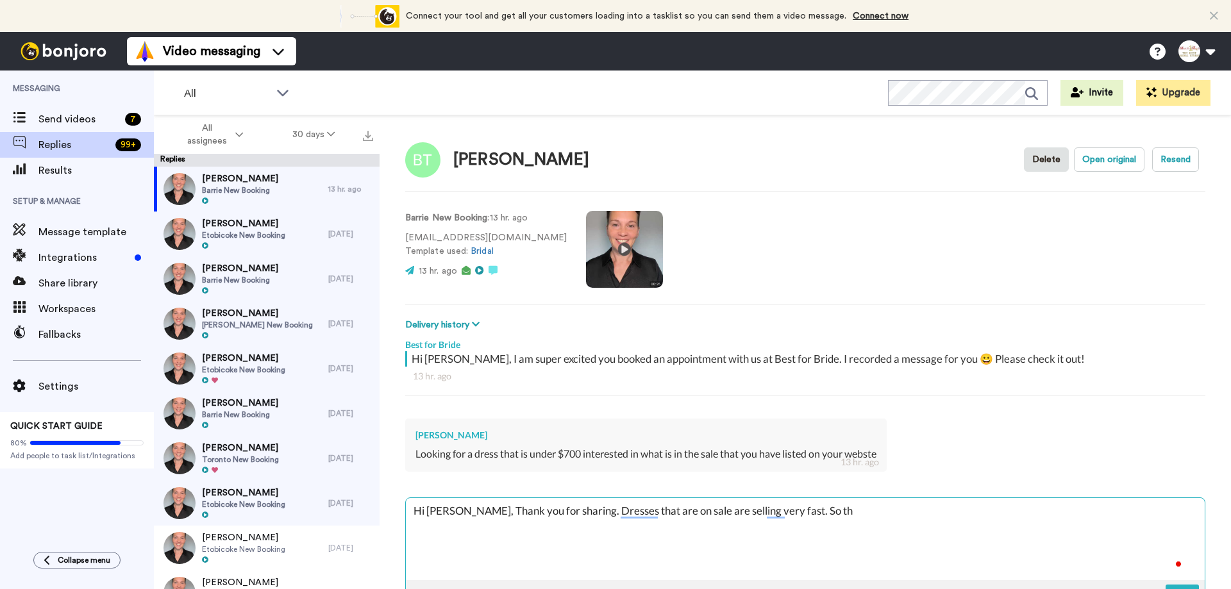
type textarea "x"
type textarea "Hi [PERSON_NAME], Thank you for sharing. Dresses that are on sale are selling v…"
type textarea "x"
type textarea "Hi [PERSON_NAME], Thank you for sharing. Dresses that are on sale are selling v…"
type textarea "x"
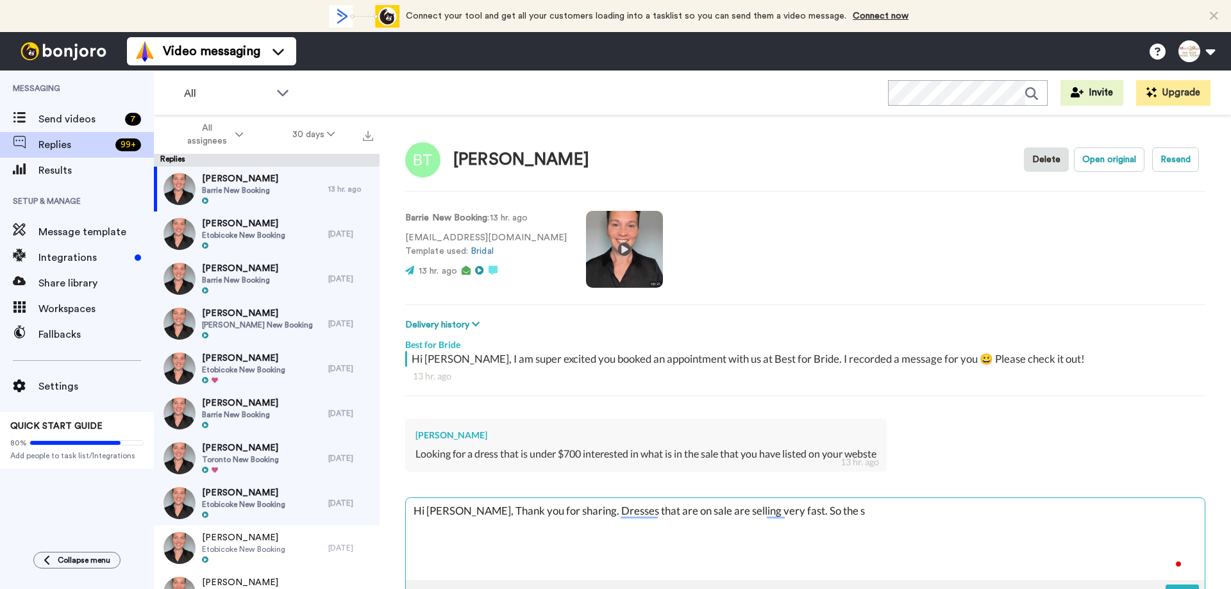
type textarea "Hi [PERSON_NAME], Thank you for sharing. Dresses that are on sale are selling v…"
type textarea "x"
type textarea "Hi [PERSON_NAME], Thank you for sharing. Dresses that are on sale are selling v…"
type textarea "x"
type textarea "Hi [PERSON_NAME], Thank you for sharing. Dresses that are on sale are selling v…"
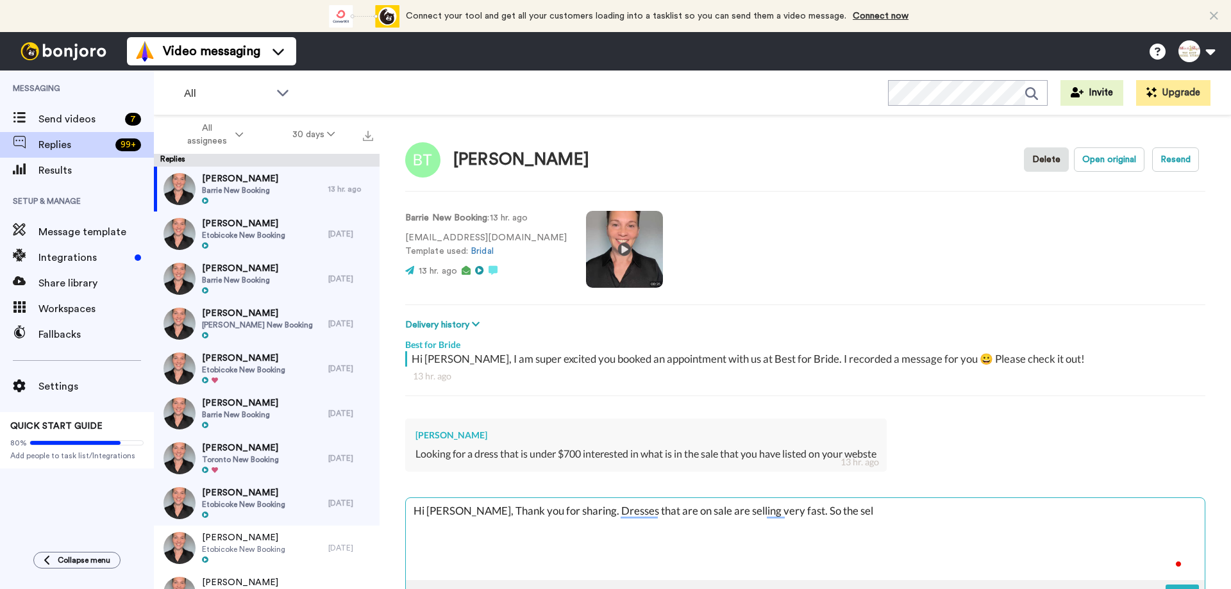
type textarea "x"
type textarea "Hi [PERSON_NAME], Thank you for sharing. Dresses that are on sale are selling v…"
type textarea "x"
type textarea "Hi [PERSON_NAME], Thank you for sharing. Dresses that are on sale are selling v…"
type textarea "x"
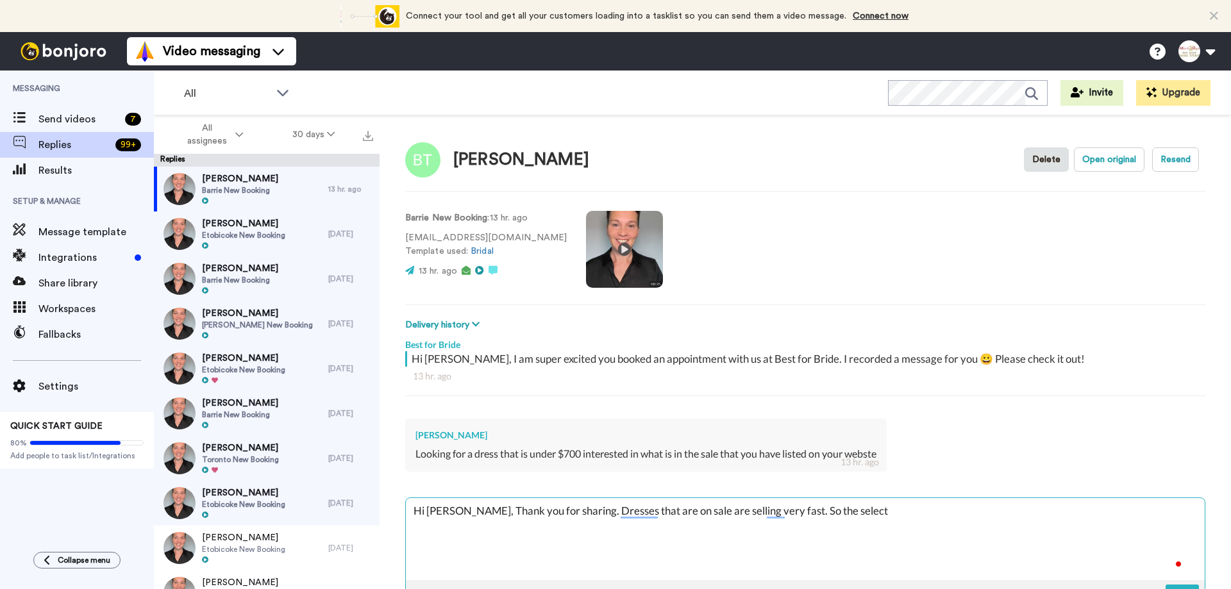
type textarea "Hi [PERSON_NAME], Thank you for sharing. Dresses that are on sale are selling v…"
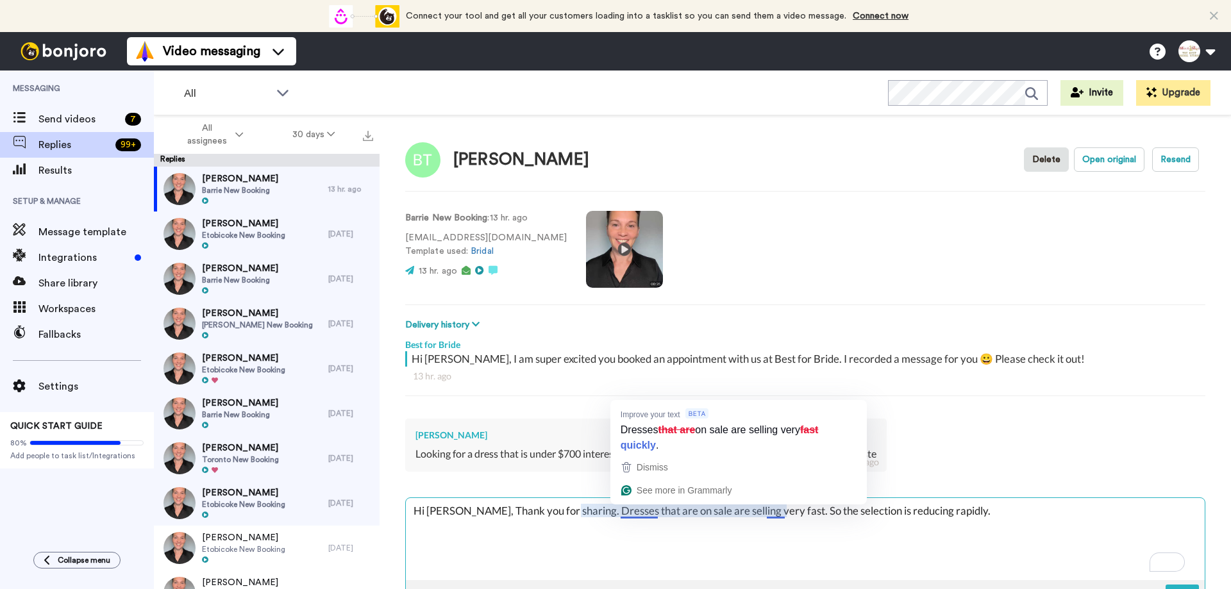
click at [723, 546] on textarea "Hi [PERSON_NAME], Thank you for sharing. Dresses that are on sale are selling v…" at bounding box center [805, 539] width 799 height 82
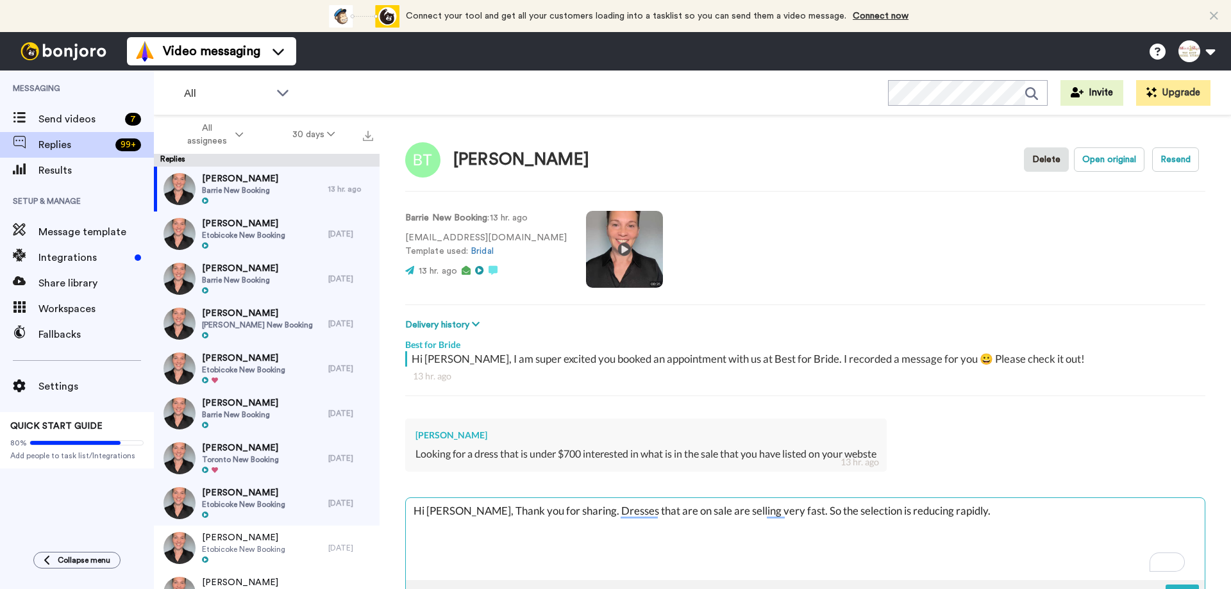
scroll to position [45, 0]
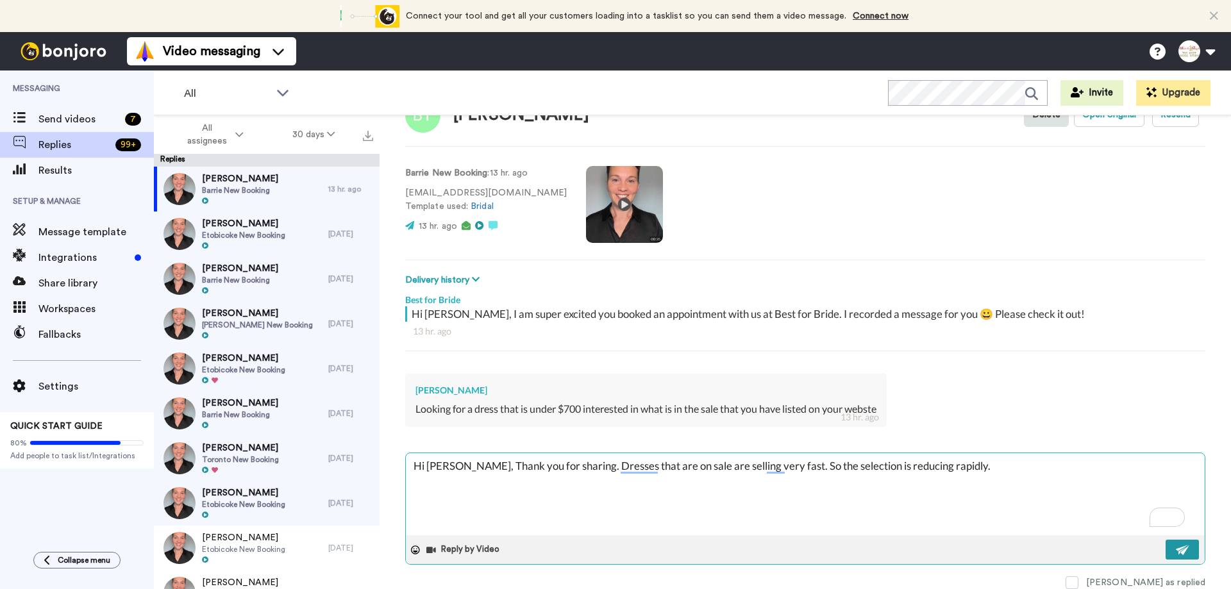
click at [1166, 552] on button at bounding box center [1182, 550] width 33 height 20
